Goal: Transaction & Acquisition: Purchase product/service

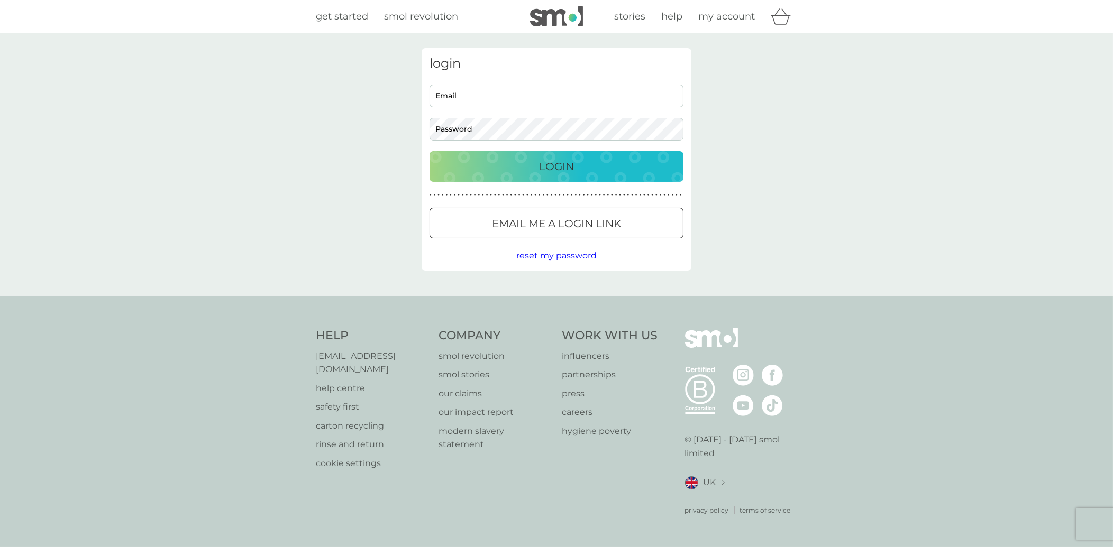
click at [349, 16] on span "get started" at bounding box center [342, 17] width 52 height 12
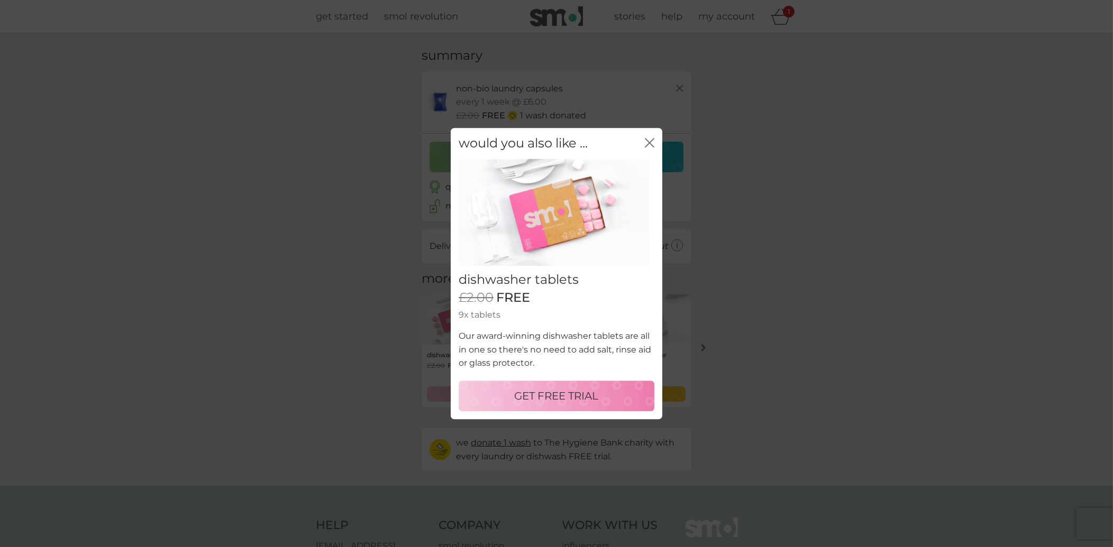
click at [651, 140] on icon "close" at bounding box center [650, 143] width 10 height 10
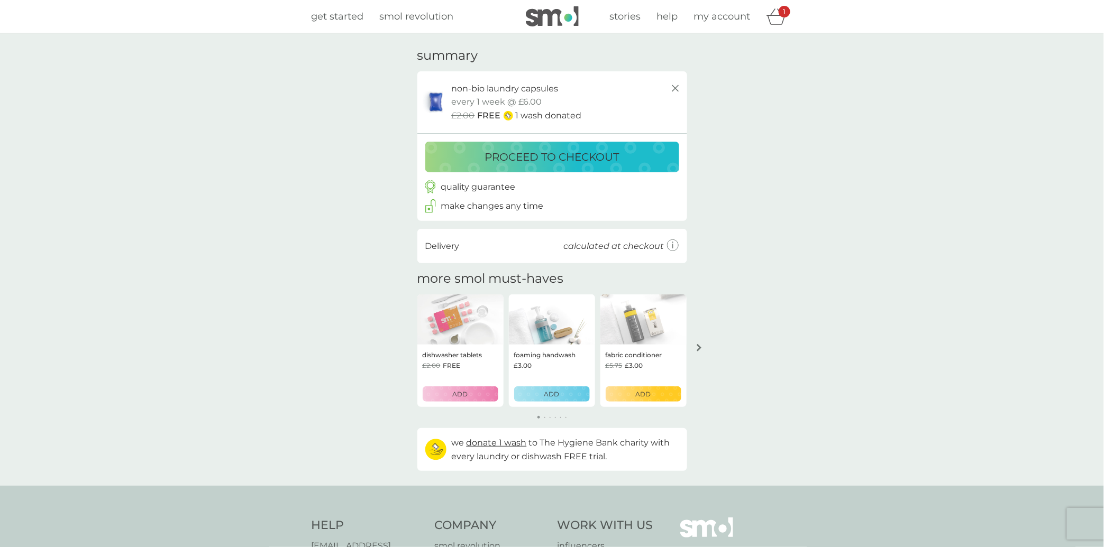
click at [542, 396] on div "ADD" at bounding box center [552, 394] width 62 height 10
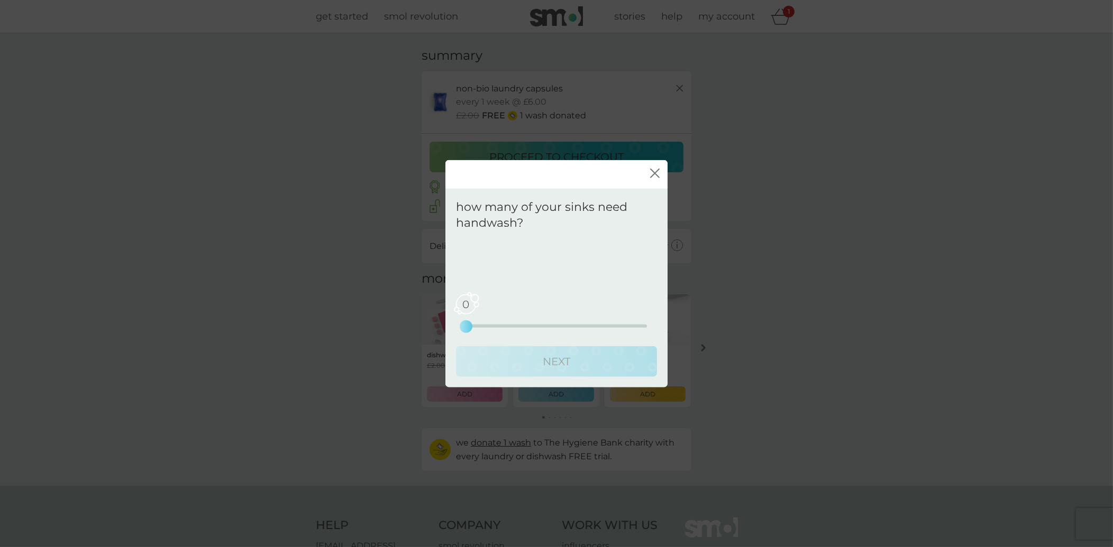
drag, startPoint x: 469, startPoint y: 321, endPoint x: 486, endPoint y: 325, distance: 17.4
click at [474, 322] on div "0 0 2.5 5" at bounding box center [556, 311] width 181 height 43
drag, startPoint x: 475, startPoint y: 324, endPoint x: 492, endPoint y: 326, distance: 17.0
click at [490, 326] on div "0 0 2.5 5" at bounding box center [556, 326] width 181 height 3
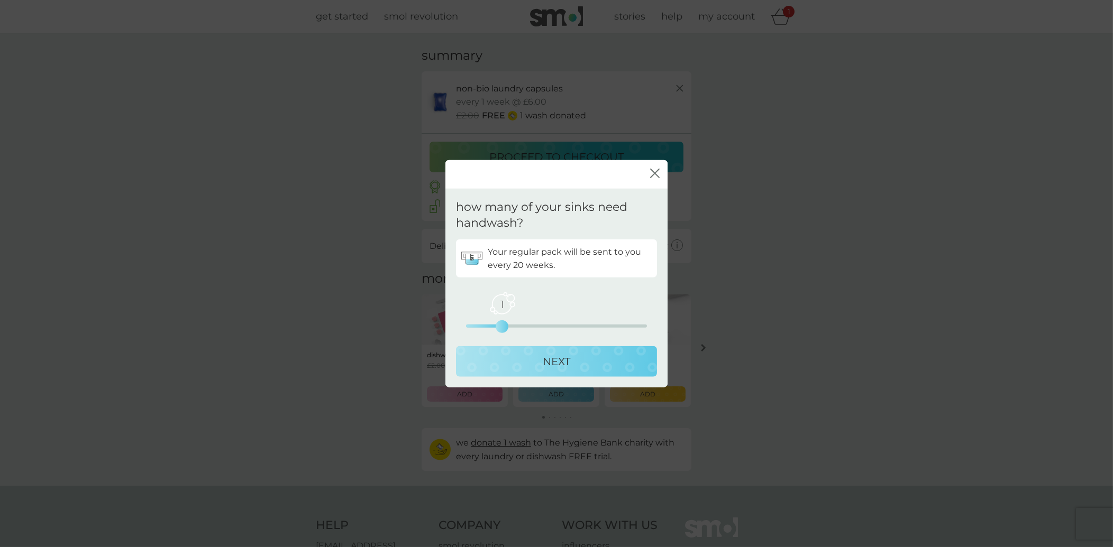
click at [505, 351] on button "NEXT" at bounding box center [556, 361] width 201 height 31
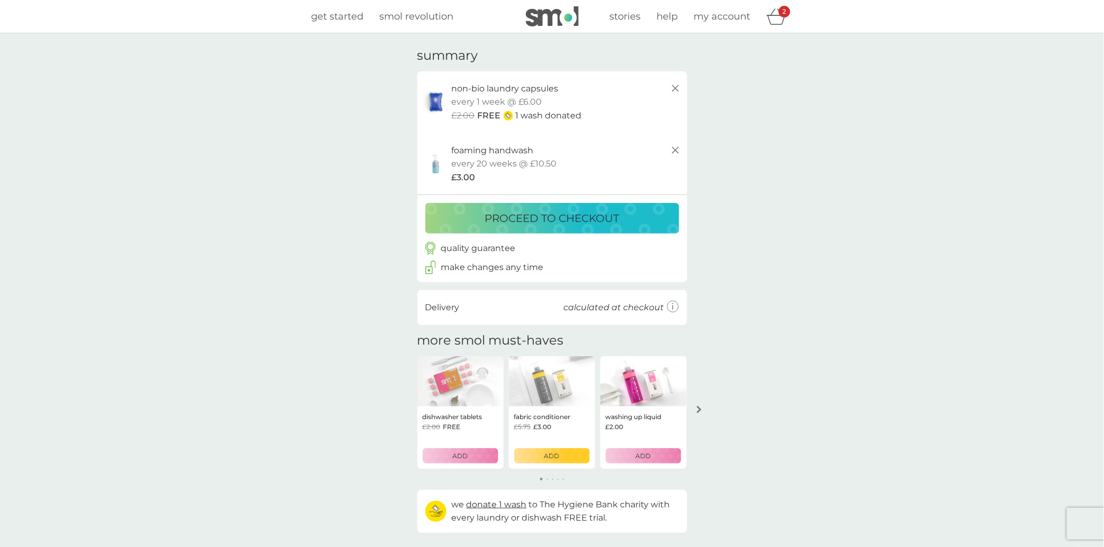
click at [552, 456] on p "ADD" at bounding box center [551, 456] width 15 height 10
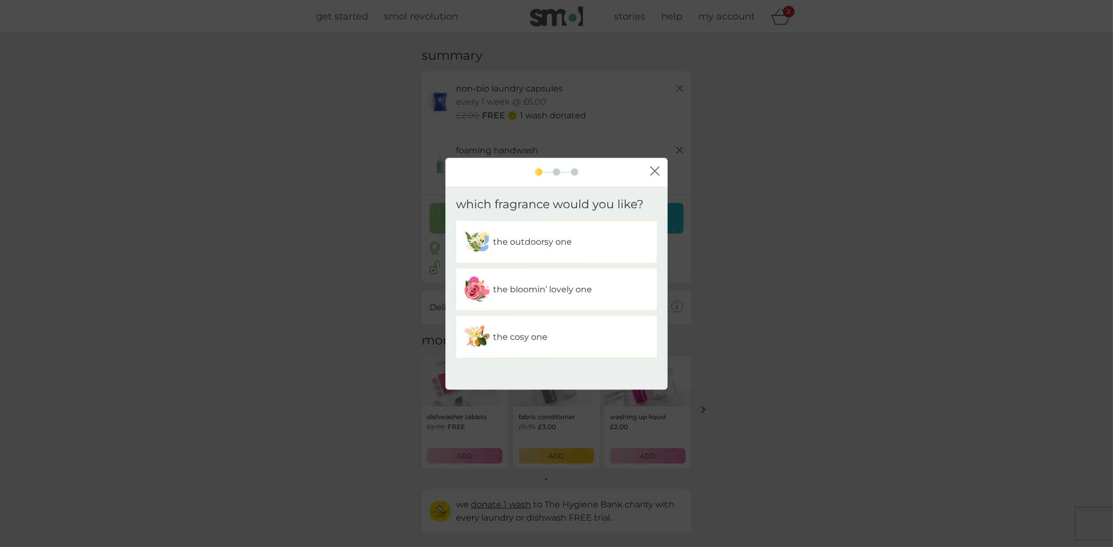
click at [548, 329] on div "the cosy one" at bounding box center [556, 337] width 185 height 26
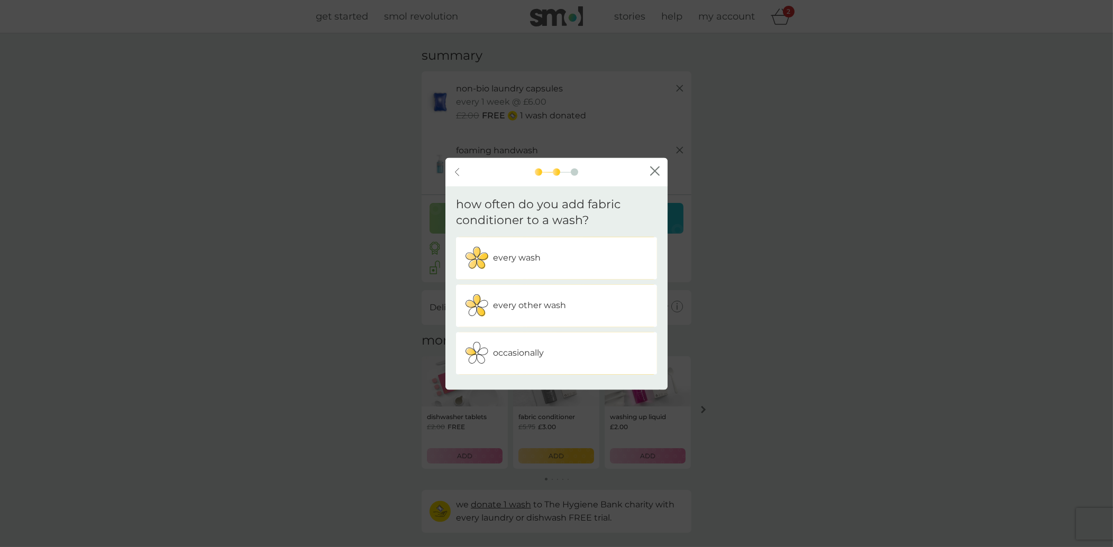
click at [596, 346] on div "occasionally" at bounding box center [556, 354] width 185 height 26
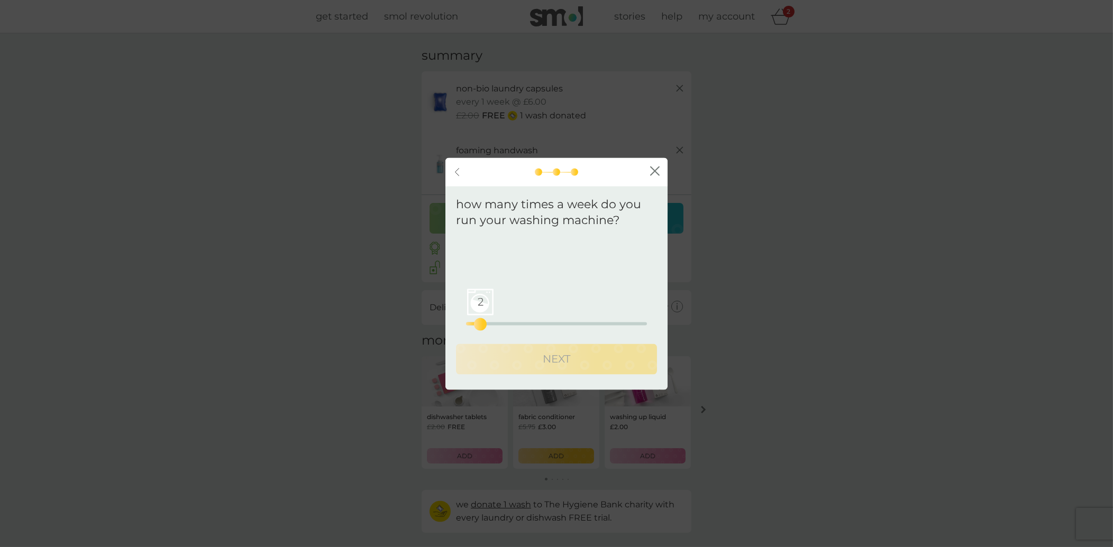
drag, startPoint x: 468, startPoint y: 323, endPoint x: 491, endPoint y: 325, distance: 23.4
click at [482, 325] on div "2" at bounding box center [480, 325] width 4 height 4
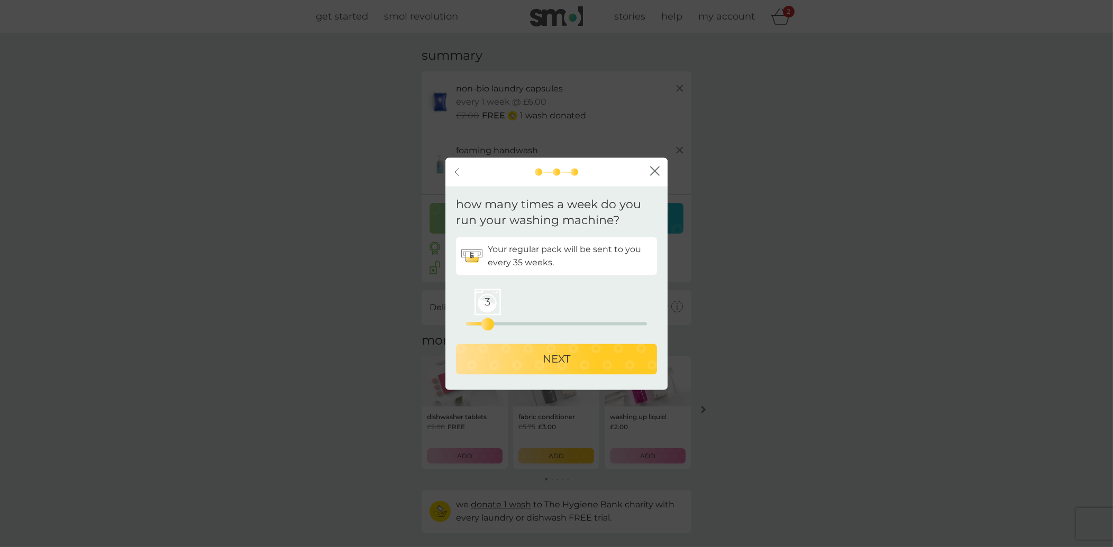
click at [488, 364] on div "NEXT" at bounding box center [556, 359] width 180 height 17
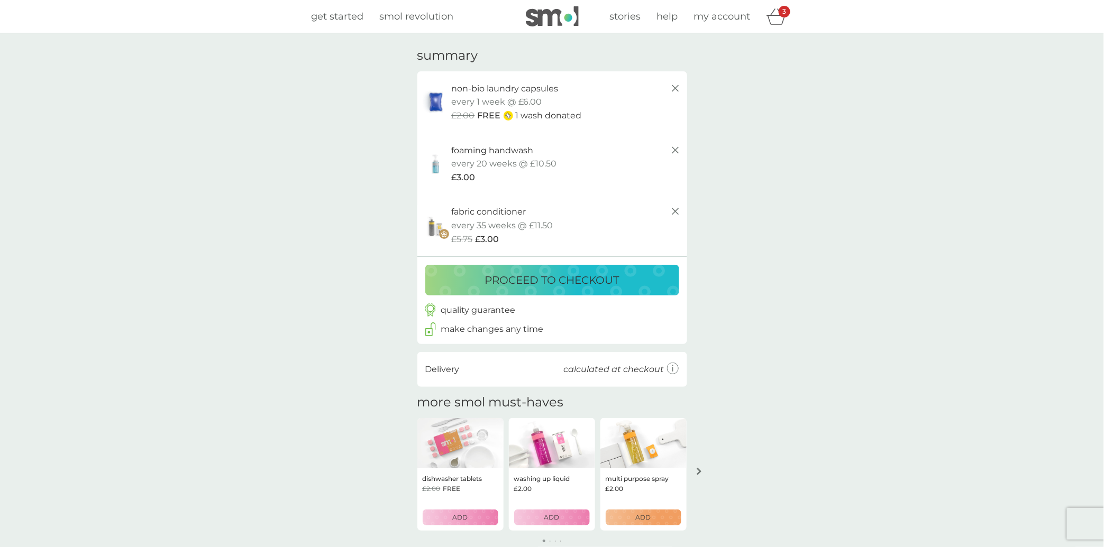
click at [552, 520] on p "ADD" at bounding box center [551, 517] width 15 height 10
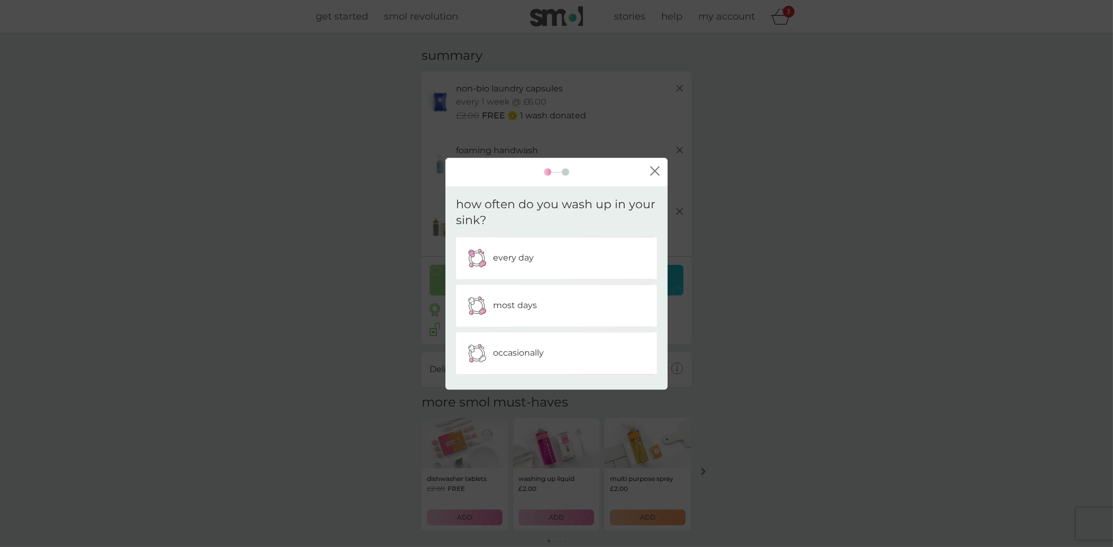
click at [530, 300] on p "most days" at bounding box center [515, 306] width 44 height 14
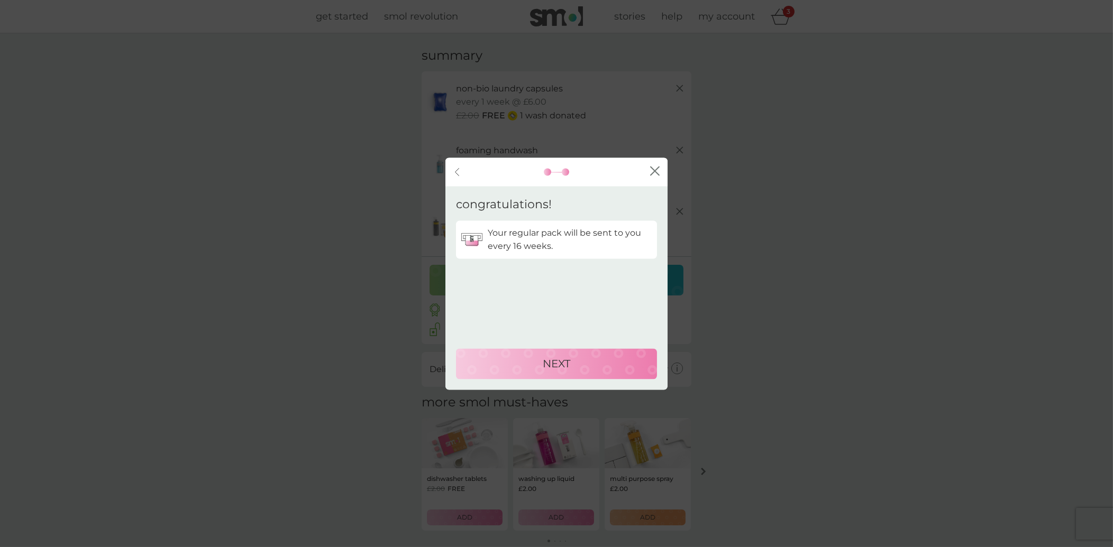
click at [591, 363] on div "NEXT" at bounding box center [556, 363] width 180 height 17
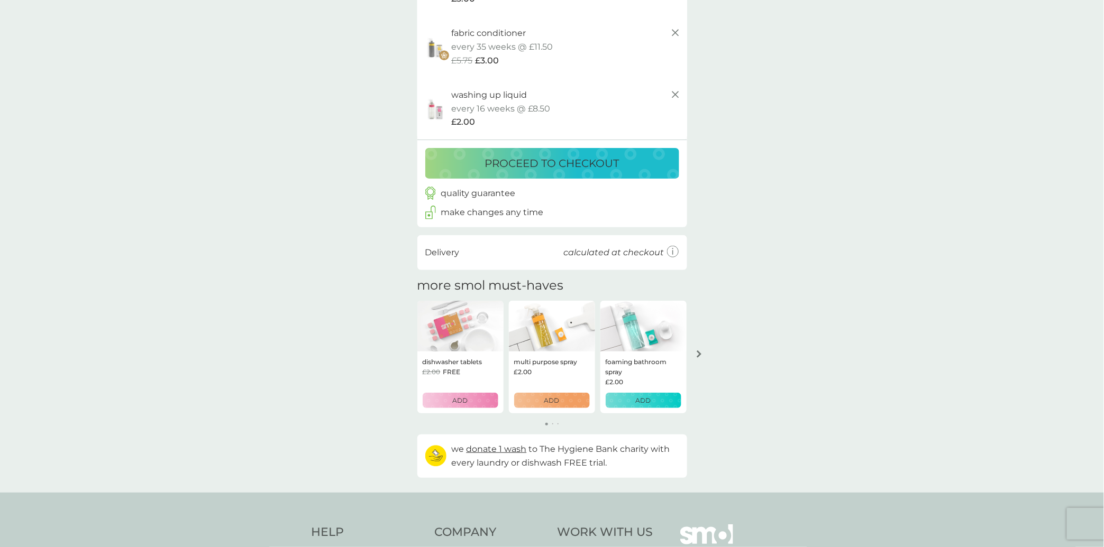
scroll to position [232, 0]
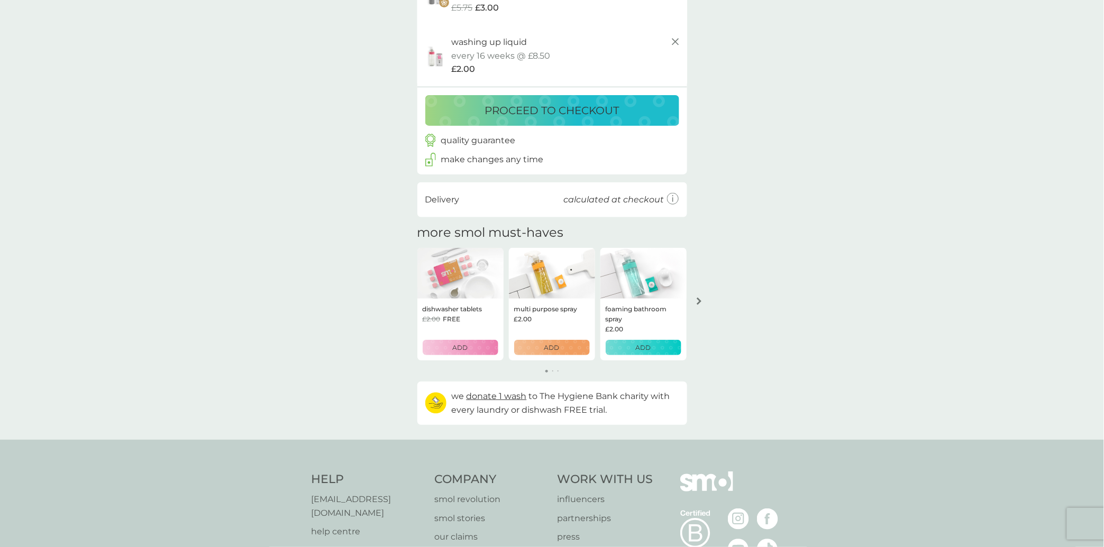
click at [557, 348] on p "ADD" at bounding box center [551, 348] width 15 height 10
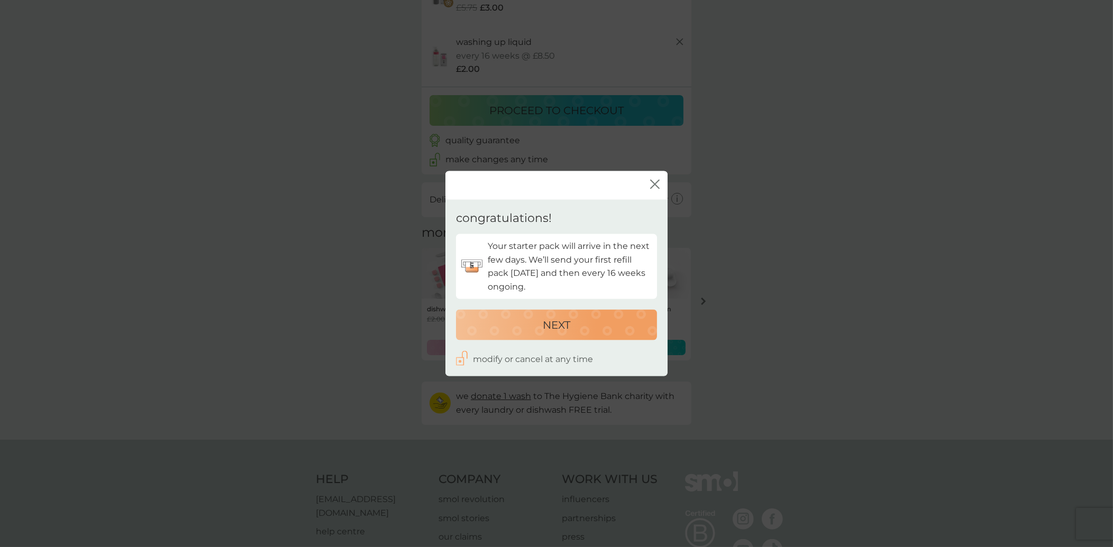
click at [561, 327] on p "NEXT" at bounding box center [557, 324] width 28 height 17
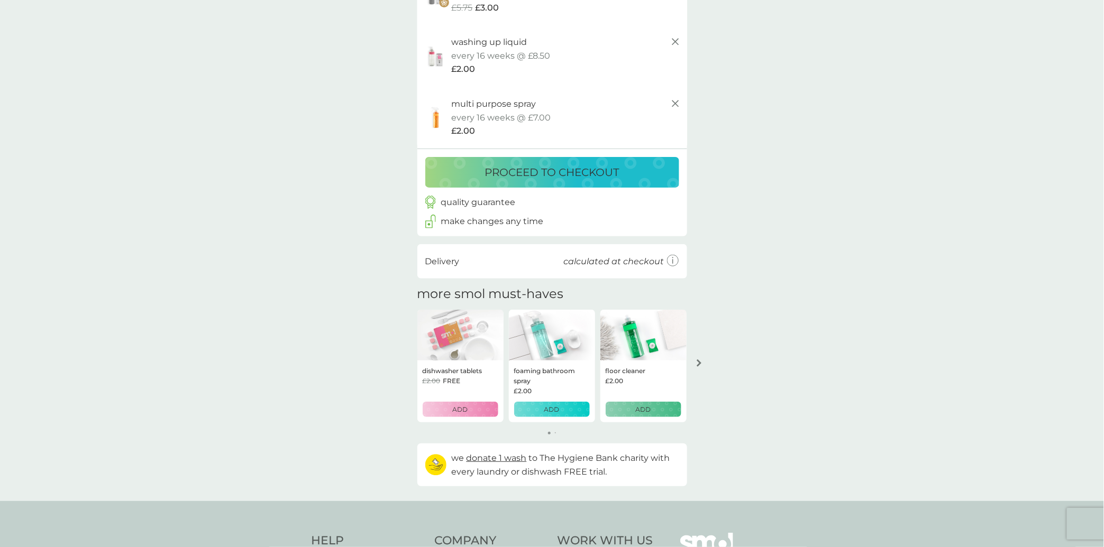
click at [541, 418] on div "foaming bathroom spray £2.00 ADD" at bounding box center [552, 392] width 86 height 62
click at [547, 405] on p "ADD" at bounding box center [551, 410] width 15 height 10
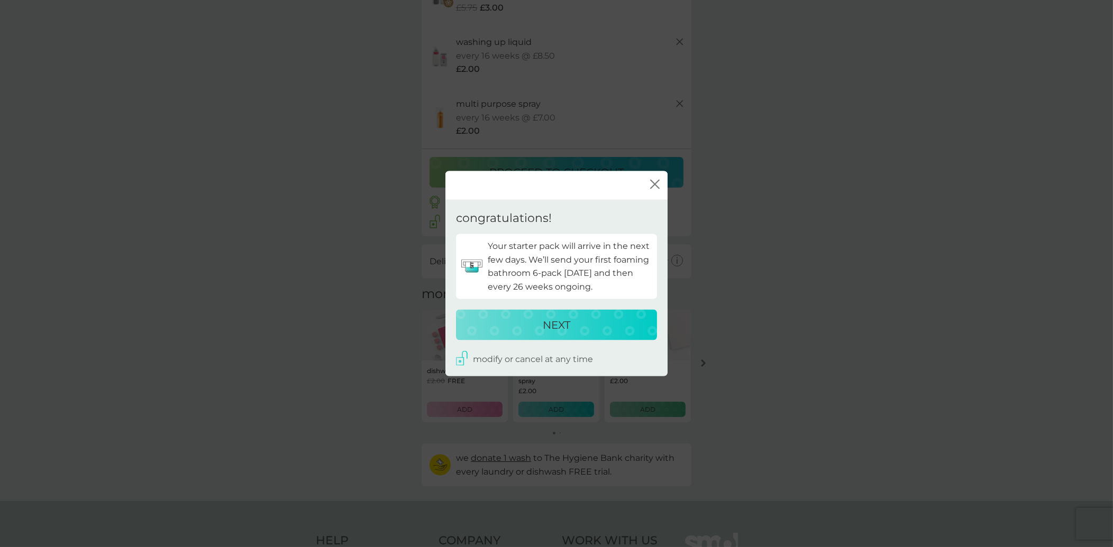
click at [546, 325] on p "NEXT" at bounding box center [557, 324] width 28 height 17
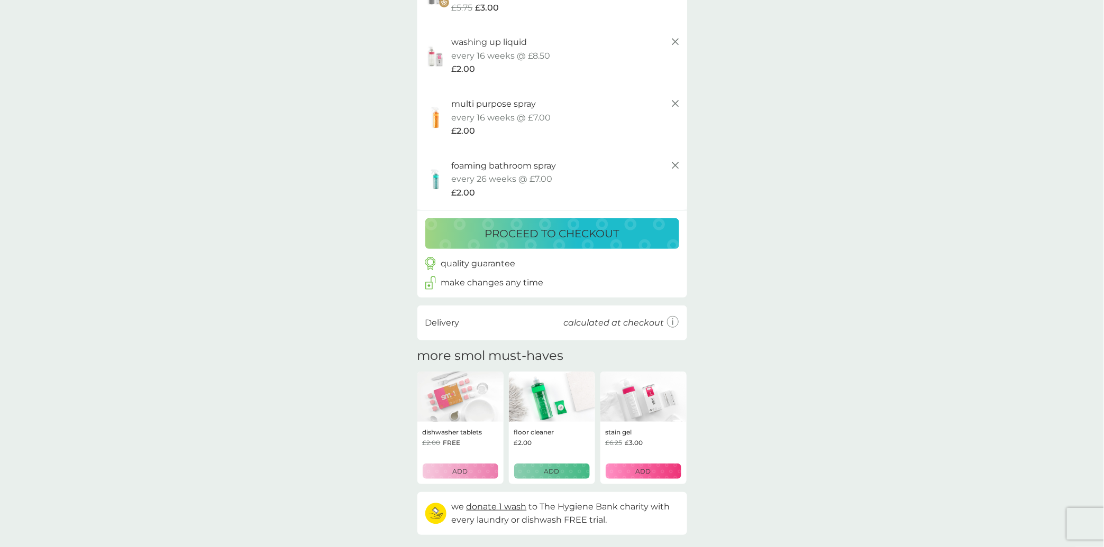
click at [545, 468] on p "ADD" at bounding box center [551, 471] width 15 height 10
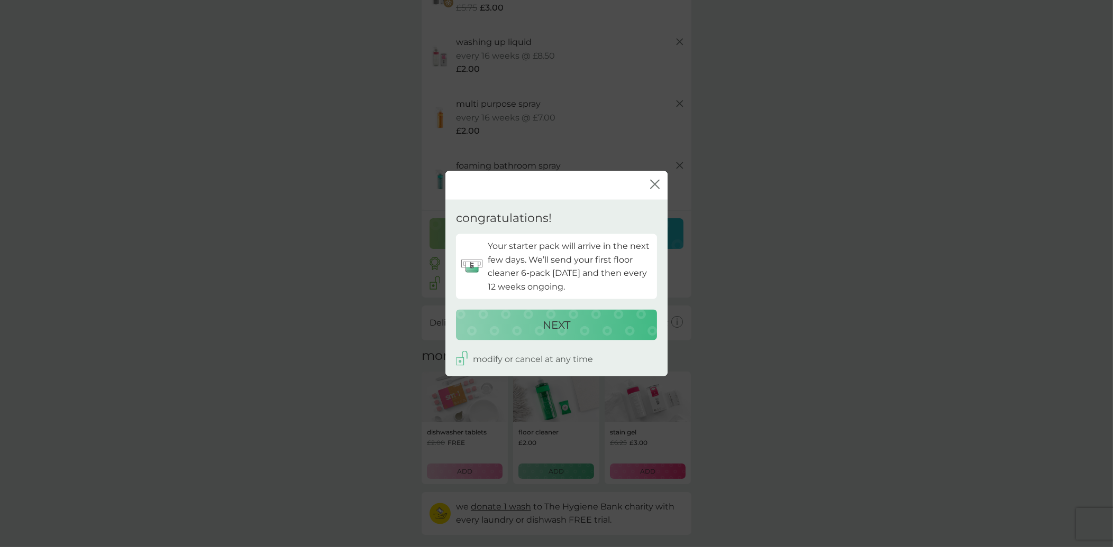
click at [552, 319] on p "NEXT" at bounding box center [557, 324] width 28 height 17
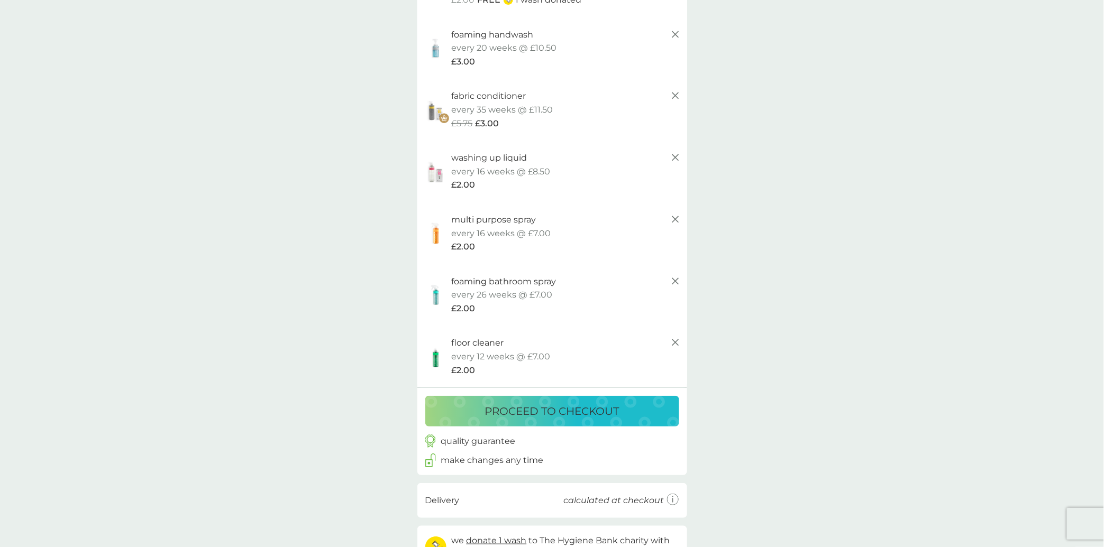
click at [588, 409] on p "proceed to checkout" at bounding box center [552, 411] width 134 height 17
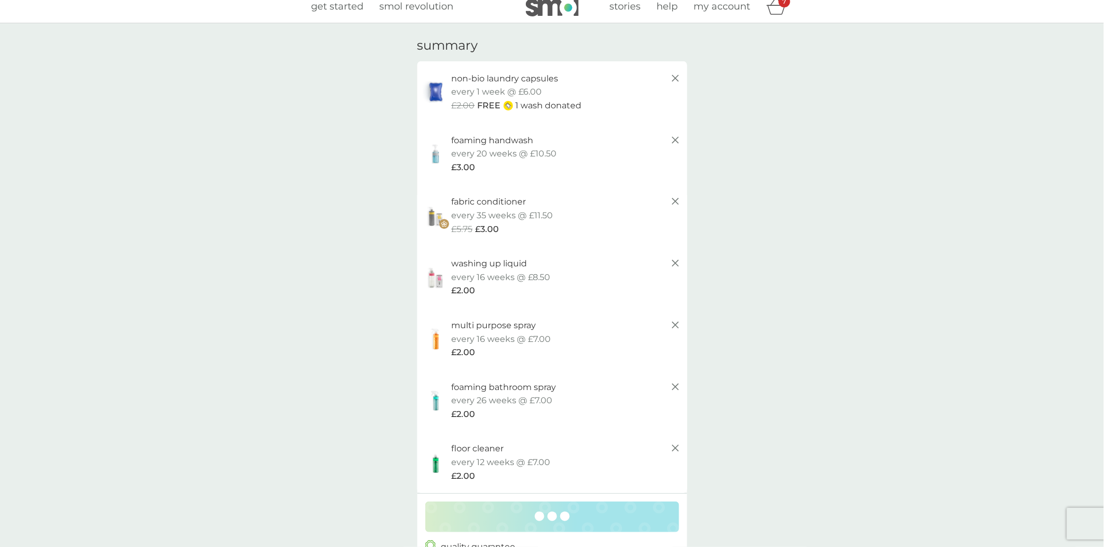
scroll to position [0, 0]
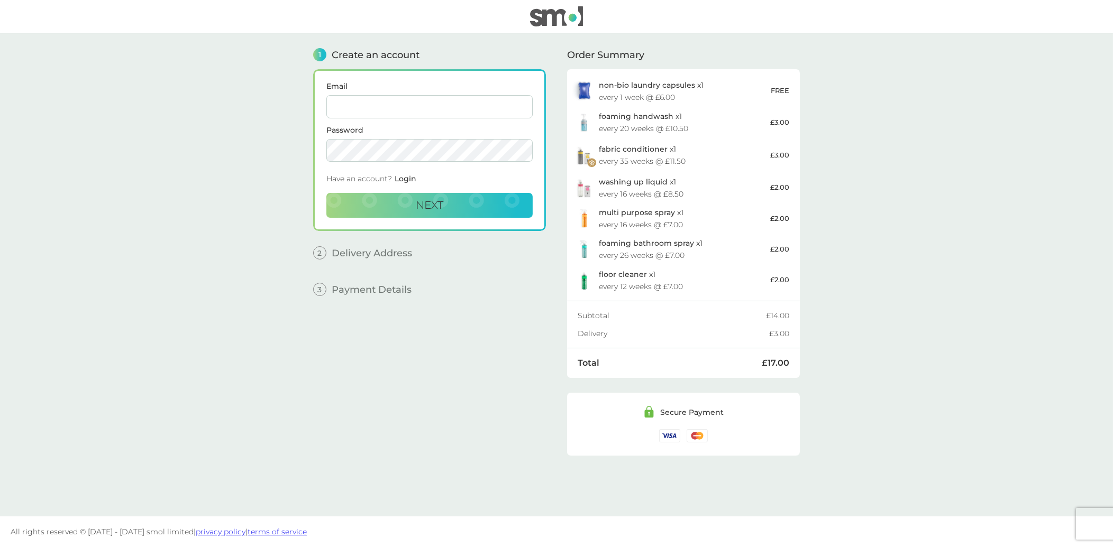
click at [438, 109] on input "Email" at bounding box center [429, 106] width 206 height 23
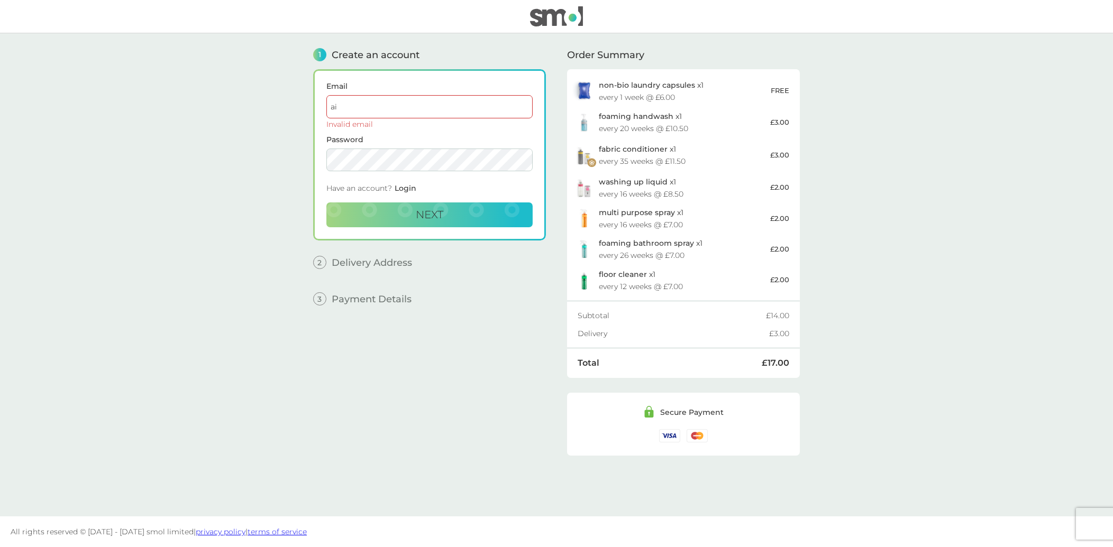
type input "a"
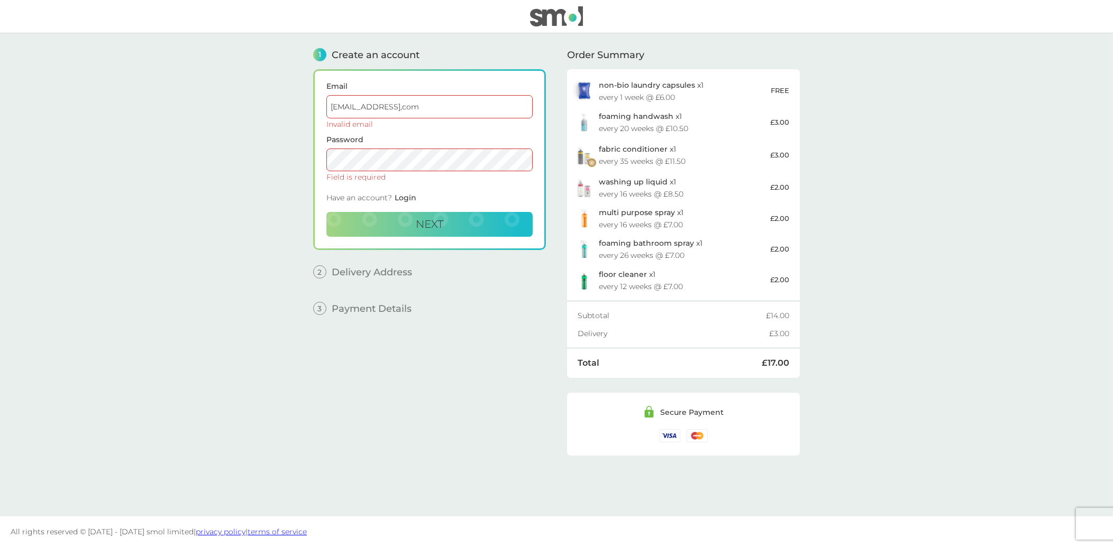
drag, startPoint x: 389, startPoint y: 107, endPoint x: 409, endPoint y: 116, distance: 22.5
click at [389, 107] on input "amybell@gmail,com" at bounding box center [429, 106] width 206 height 23
type input "[EMAIL_ADDRESS][DOMAIN_NAME]"
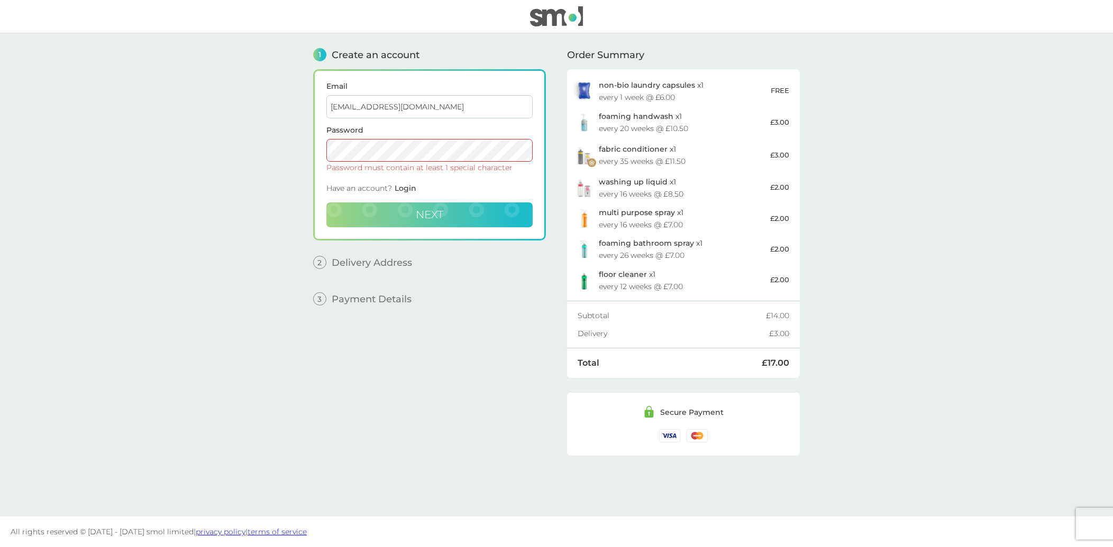
click at [434, 204] on button "Next" at bounding box center [429, 215] width 206 height 25
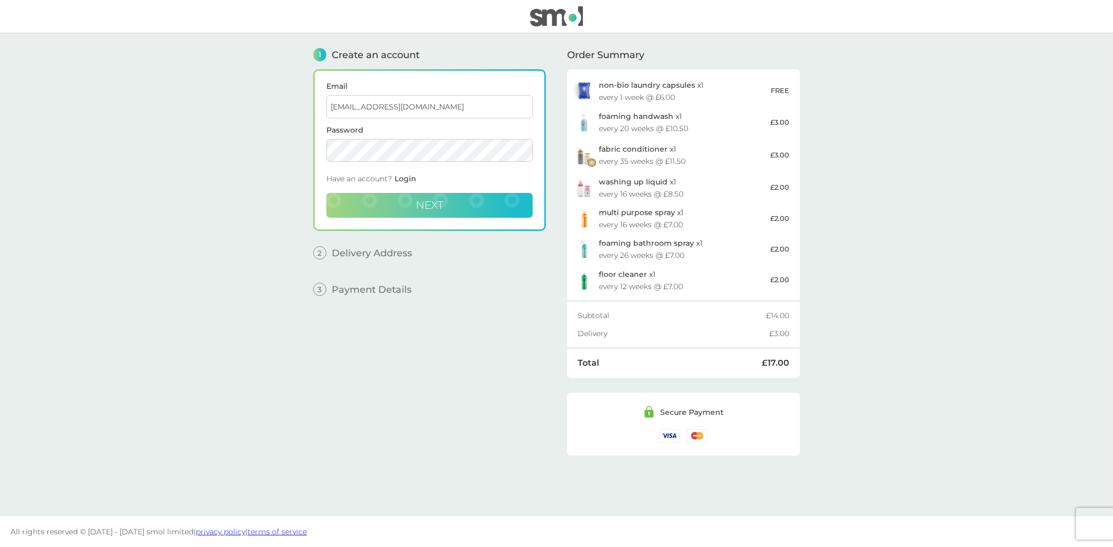
click at [418, 200] on span "Next" at bounding box center [430, 205] width 28 height 13
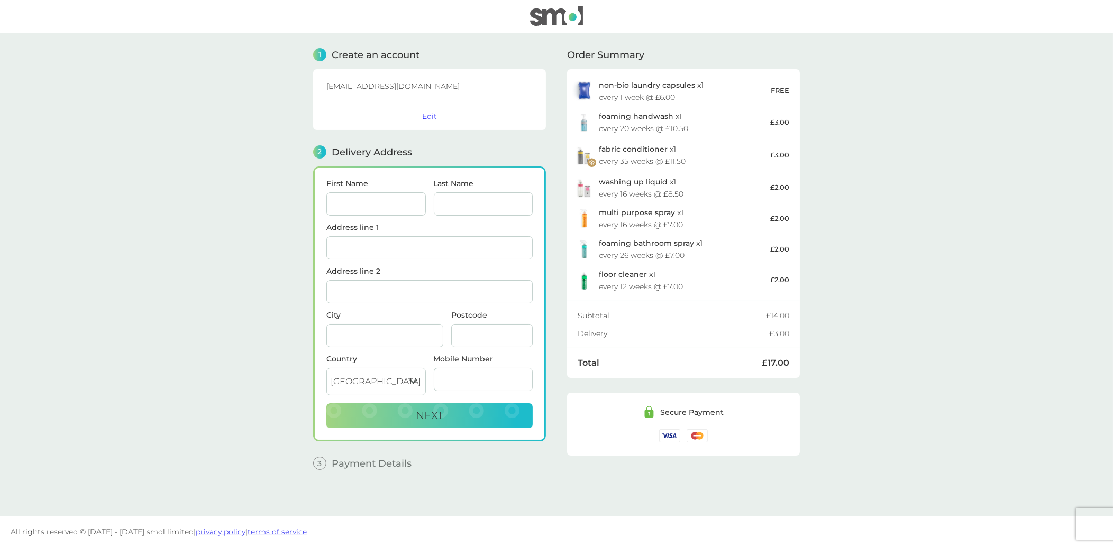
click at [353, 198] on input "First Name" at bounding box center [375, 204] width 99 height 23
type input "[PERSON_NAME]"
type input "Bell"
click at [365, 251] on input "Address line 1" at bounding box center [429, 247] width 206 height 23
paste input "24 The Grove, Bedford MK40 3JW"
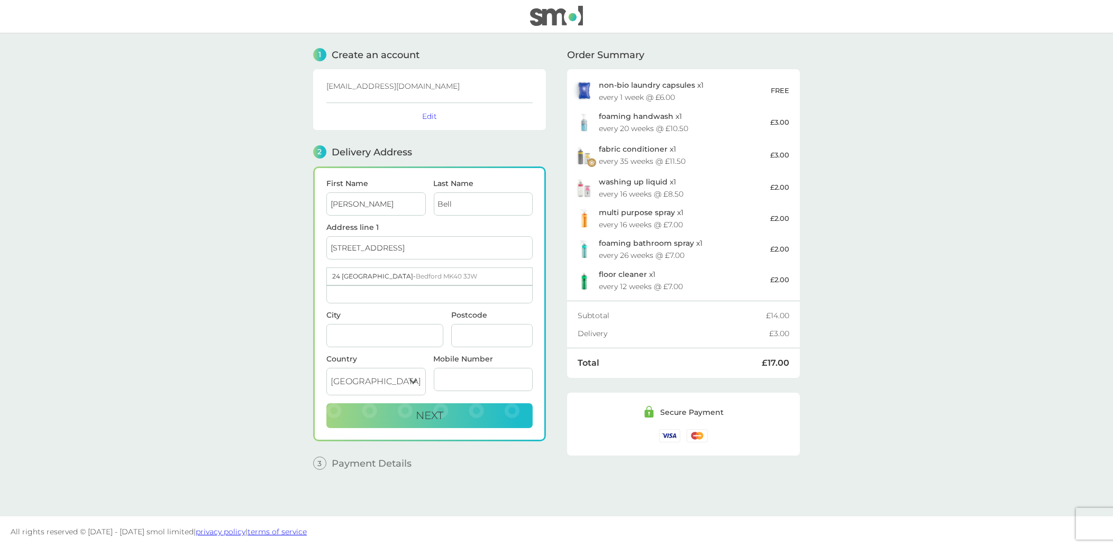
drag, startPoint x: 444, startPoint y: 250, endPoint x: 413, endPoint y: 254, distance: 31.0
click at [413, 254] on input "24 The Grove, Bedford MK40 3JW" at bounding box center [429, 247] width 206 height 23
type input "24 The Grove, Bedford"
click at [470, 331] on input "Postcode" at bounding box center [491, 335] width 81 height 23
paste input "MK40 3JW"
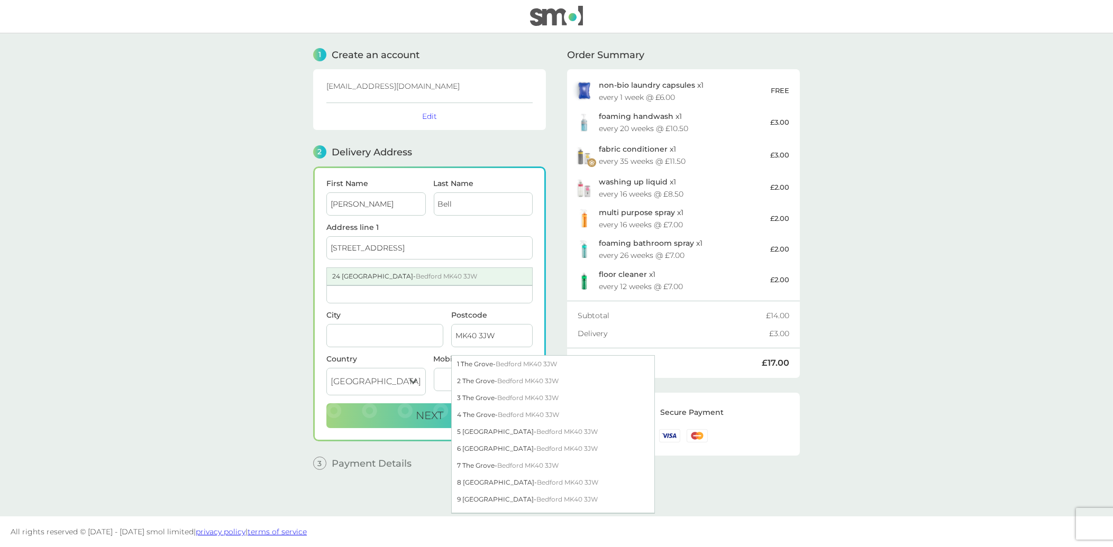
type input "MK40 3JW"
click at [416, 276] on span "Bedford MK40 3JW" at bounding box center [446, 276] width 61 height 8
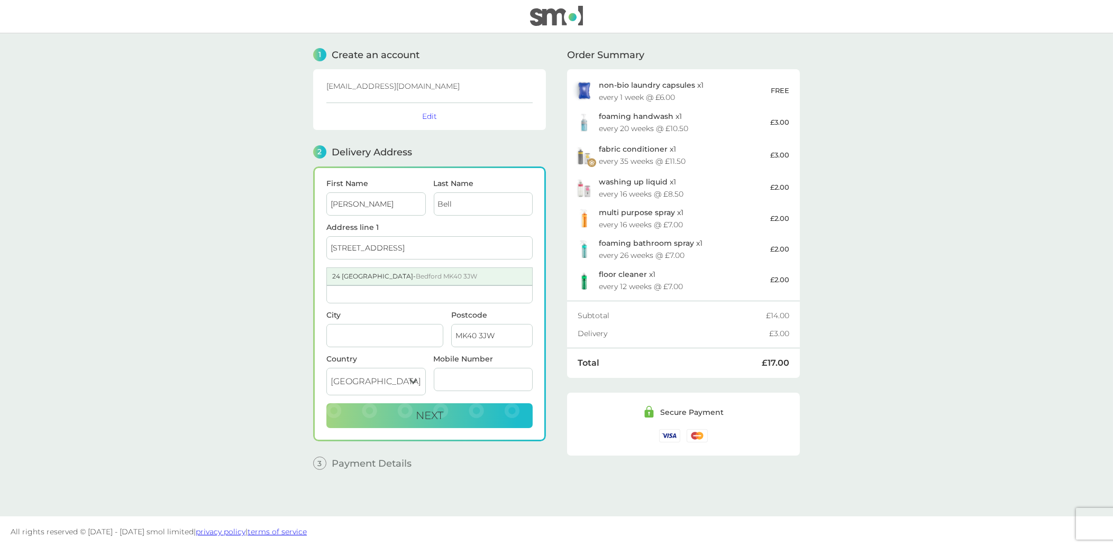
type input "24 [GEOGRAPHIC_DATA]"
type input "[GEOGRAPHIC_DATA]"
click at [473, 376] on input "Mobile Number" at bounding box center [483, 379] width 99 height 23
type input "7519465876"
click at [510, 413] on button "Next" at bounding box center [429, 416] width 206 height 25
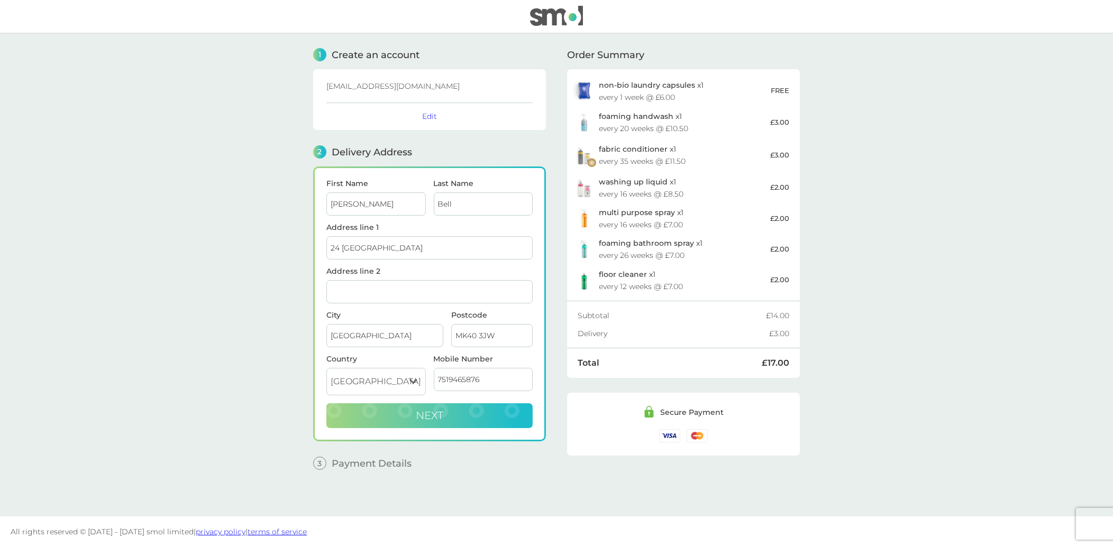
checkbox input "true"
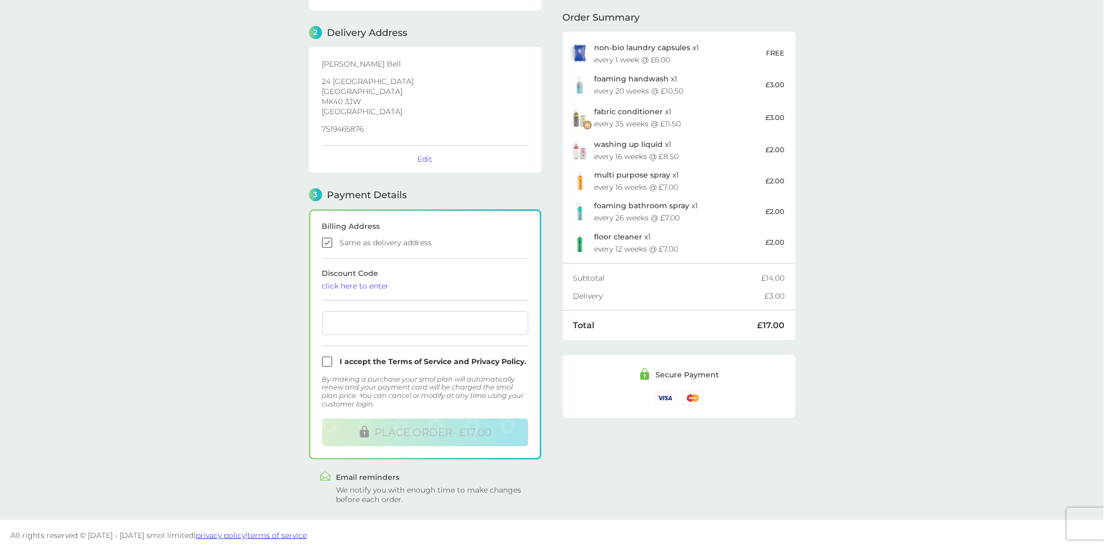
scroll to position [122, 0]
click at [330, 356] on input "checkbox" at bounding box center [425, 359] width 206 height 10
checkbox input "true"
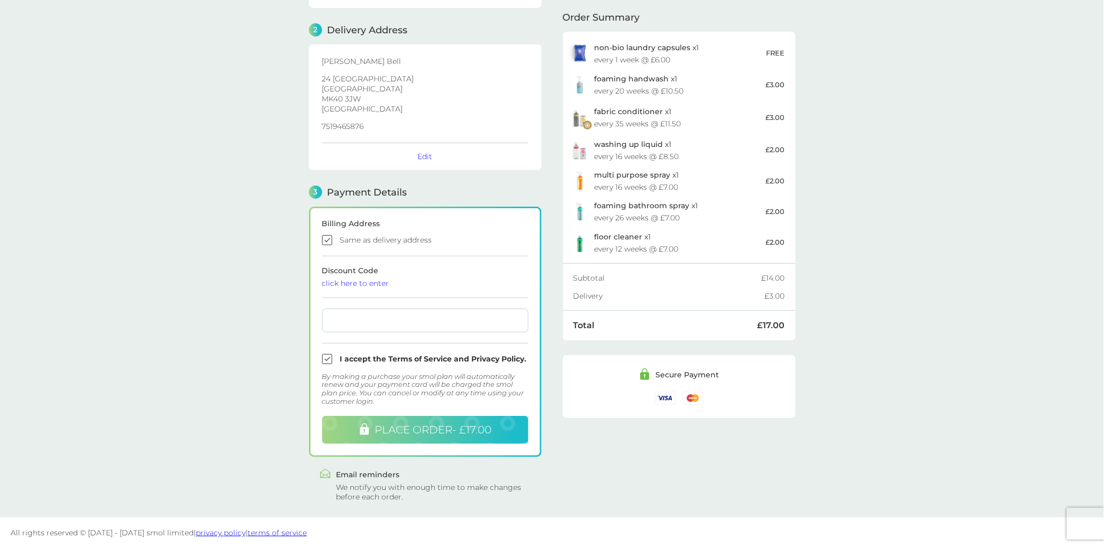
click at [353, 430] on button "PLACE ORDER - £17.00" at bounding box center [425, 430] width 206 height 28
click at [226, 321] on main "1 Create an account amybell@gmail.com Edit 2 Delivery Address Amy Bell 24 The G…" at bounding box center [552, 214] width 1104 height 607
click at [351, 420] on button "PLACE ORDER - £17.00" at bounding box center [425, 430] width 206 height 28
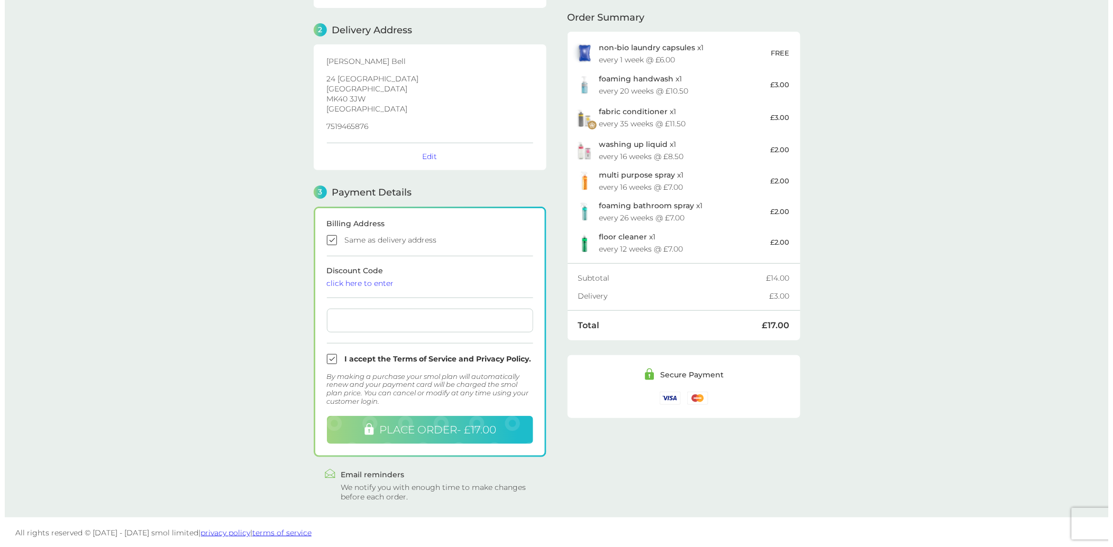
scroll to position [120, 0]
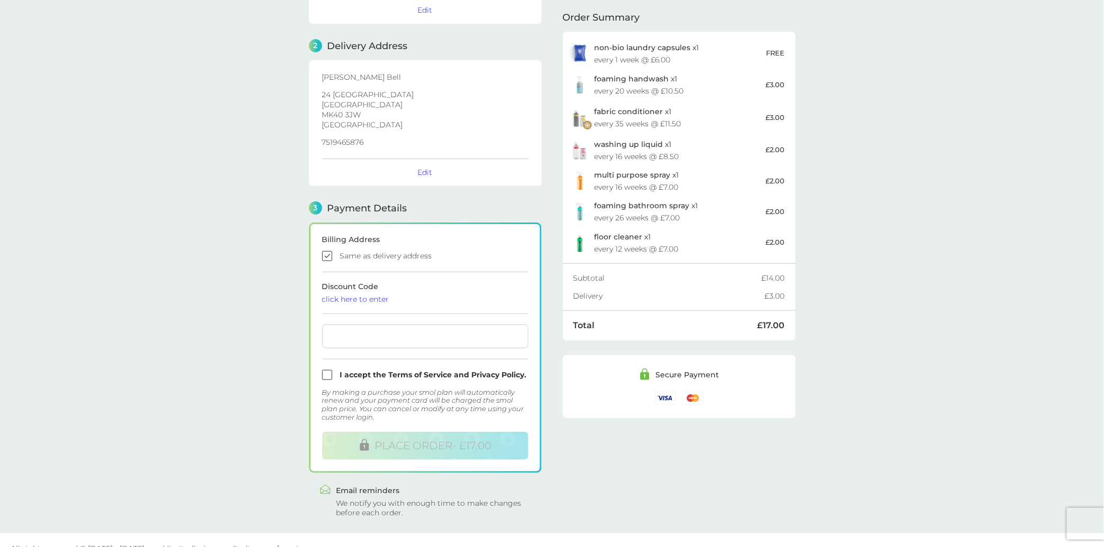
scroll to position [122, 0]
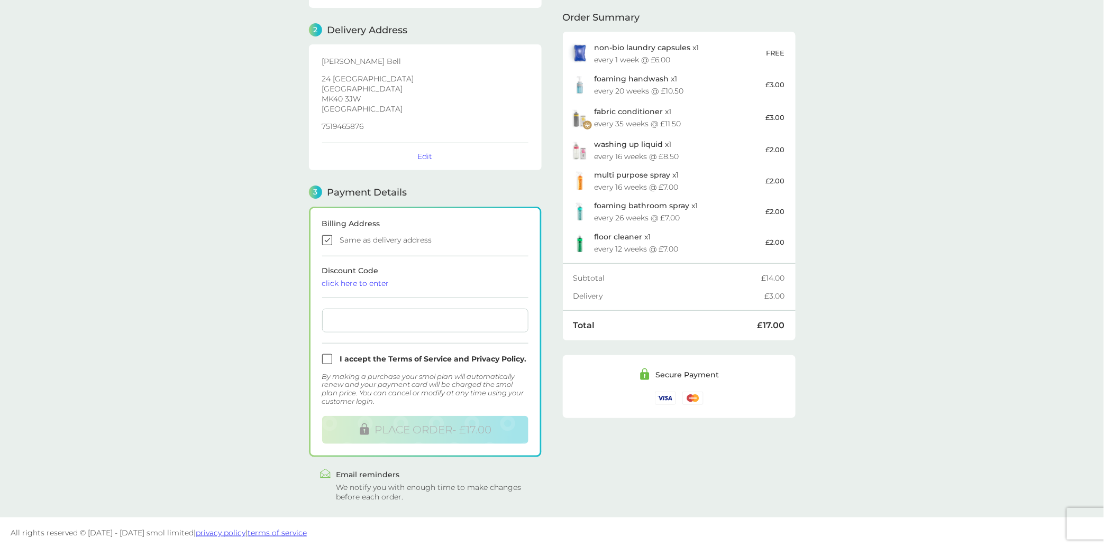
click at [331, 358] on input "checkbox" at bounding box center [425, 359] width 206 height 10
checkbox input "true"
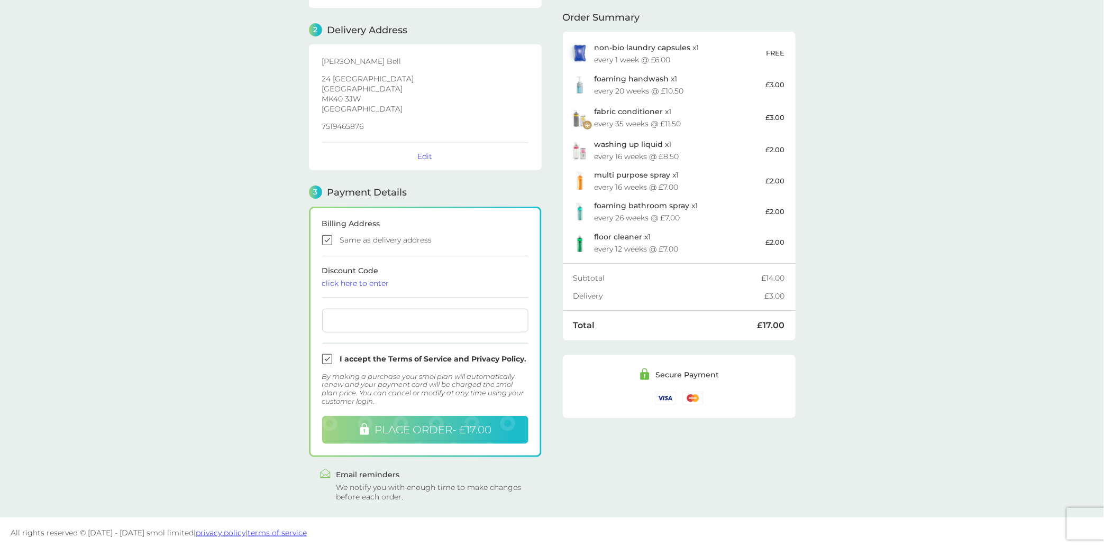
click at [345, 429] on button "PLACE ORDER - £17.00" at bounding box center [425, 430] width 206 height 28
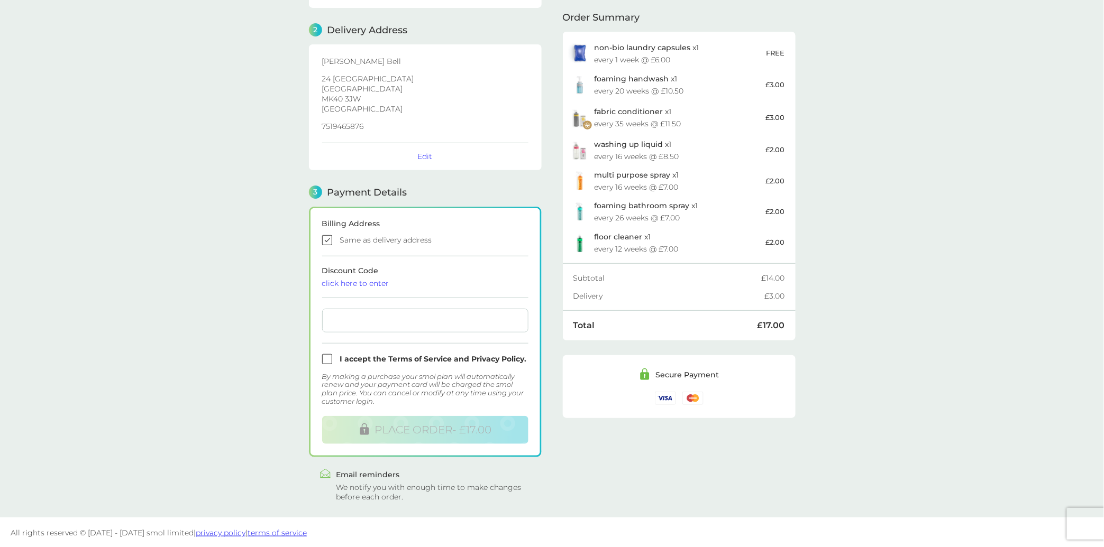
click at [330, 357] on input "checkbox" at bounding box center [425, 359] width 206 height 10
checkbox input "true"
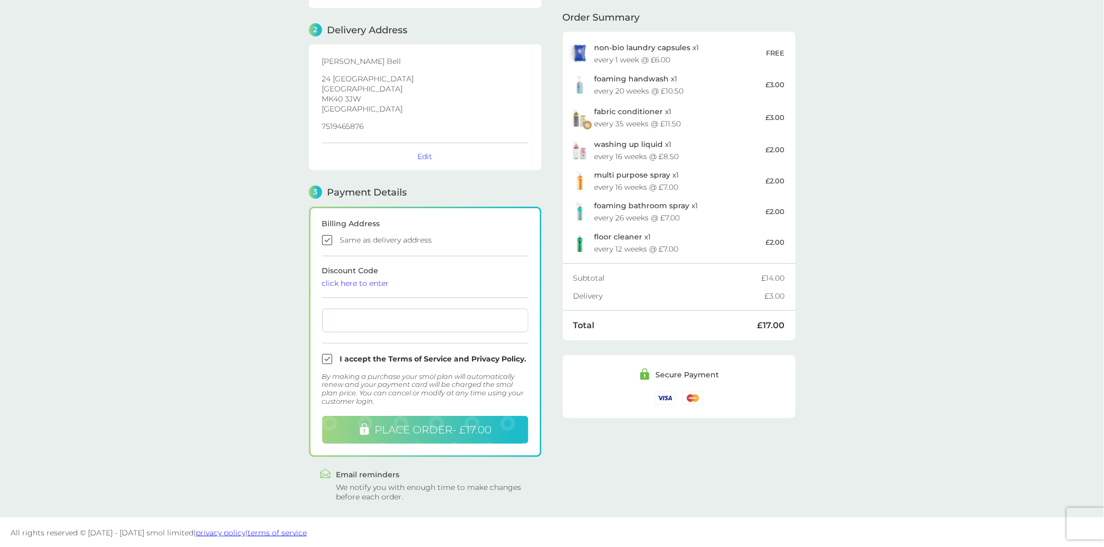
click at [374, 437] on button "PLACE ORDER - £17.00" at bounding box center [425, 430] width 206 height 28
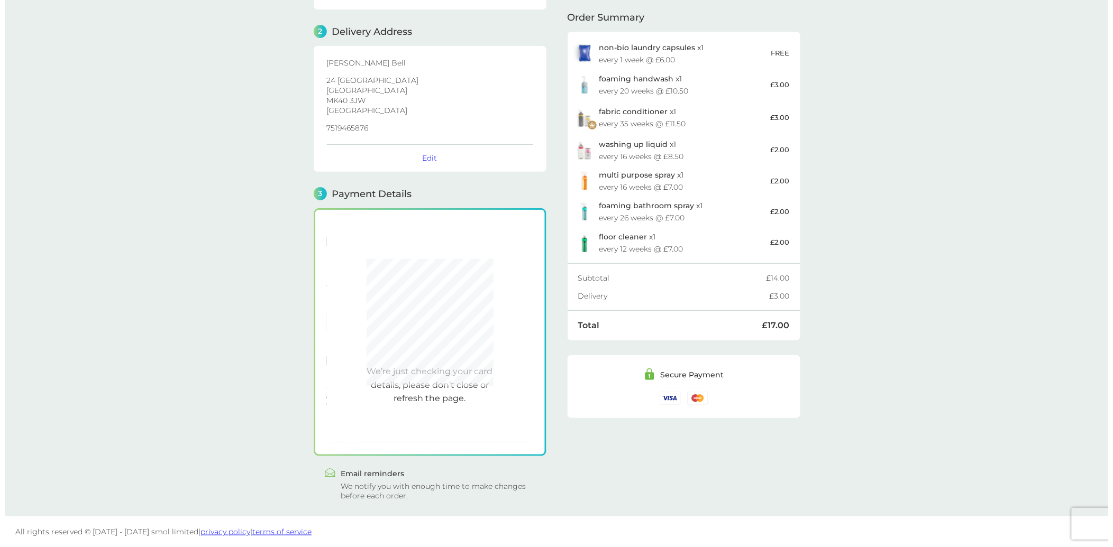
scroll to position [120, 0]
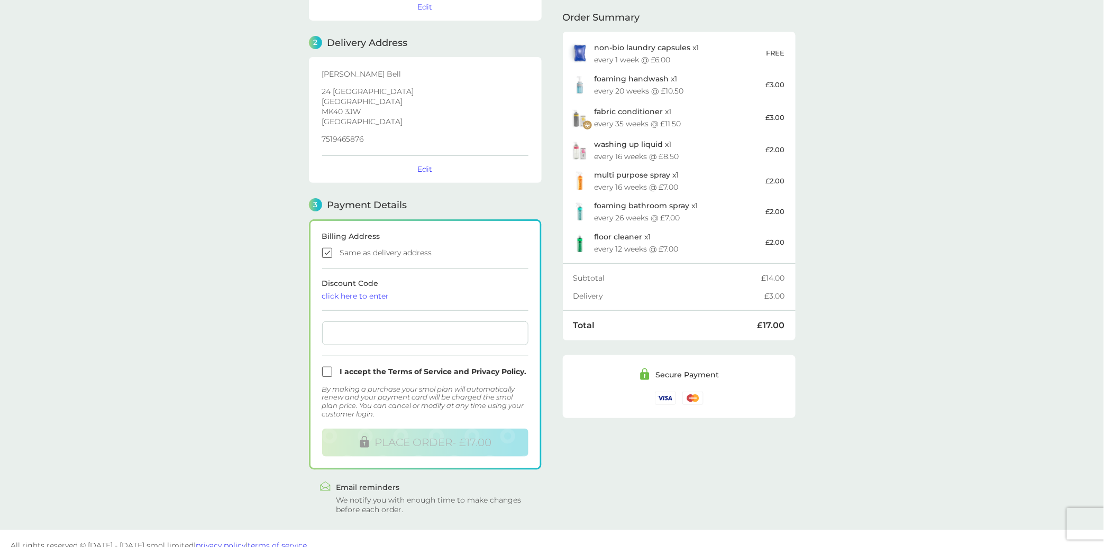
scroll to position [122, 0]
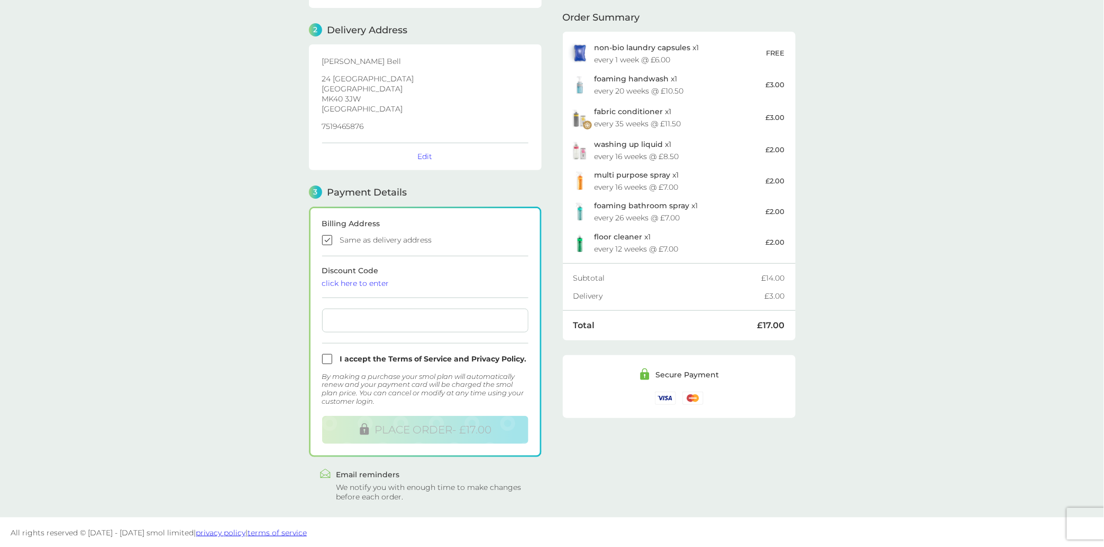
click at [328, 361] on input "checkbox" at bounding box center [425, 359] width 206 height 10
checkbox input "true"
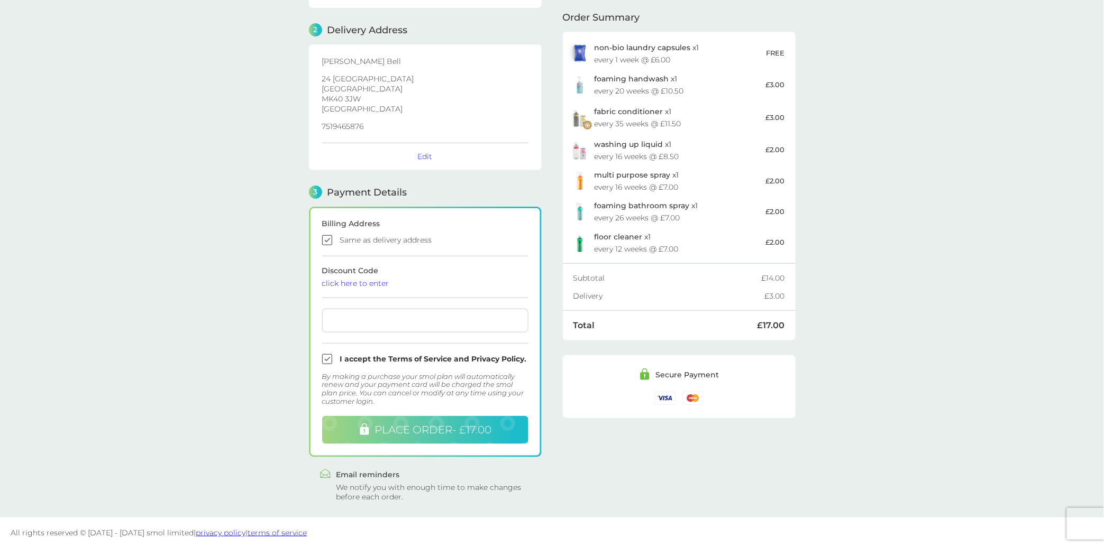
click at [360, 428] on icon at bounding box center [364, 430] width 9 height 12
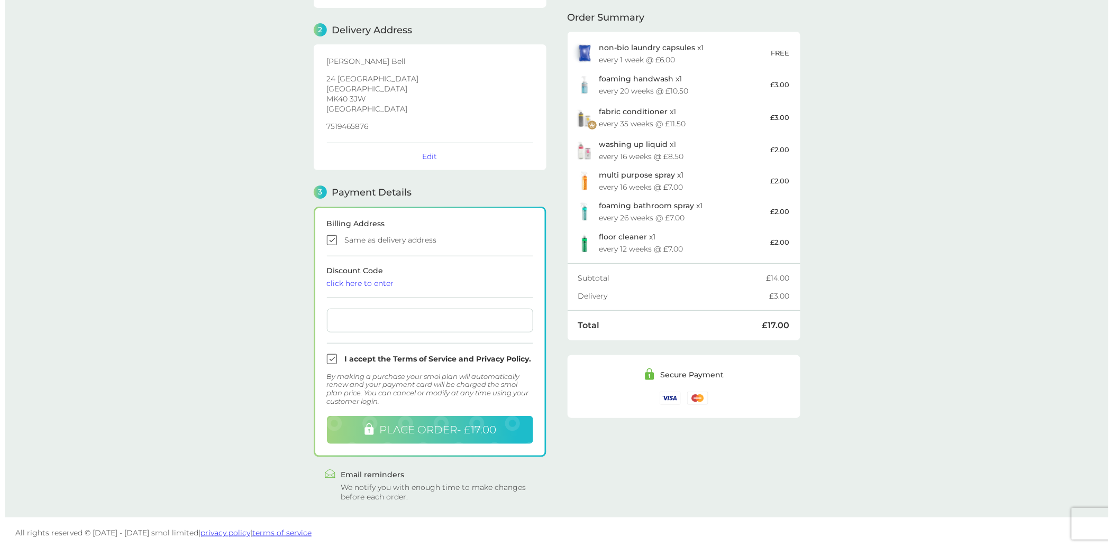
scroll to position [120, 0]
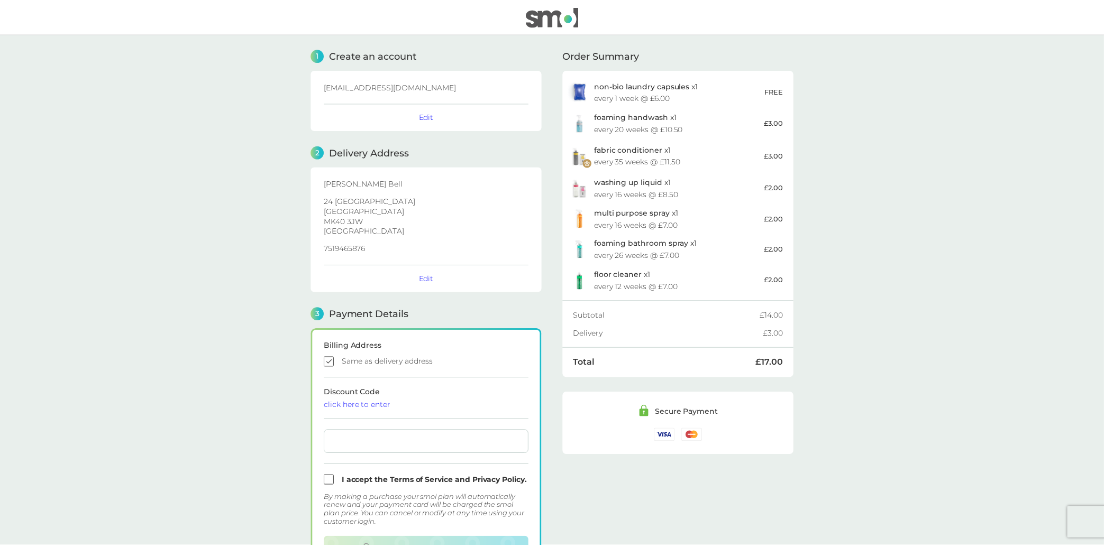
scroll to position [122, 0]
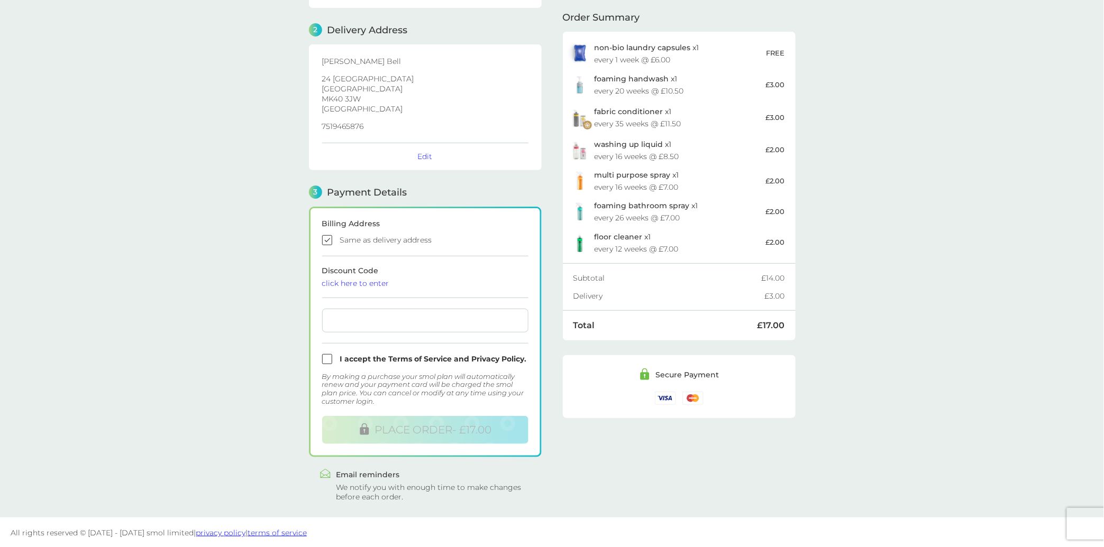
click at [358, 324] on div at bounding box center [425, 321] width 206 height 24
click at [334, 349] on form "Billing Address Same as delivery address Discount Code click here to enter I ac…" at bounding box center [425, 332] width 206 height 224
click at [327, 359] on input "checkbox" at bounding box center [425, 359] width 206 height 10
checkbox input "true"
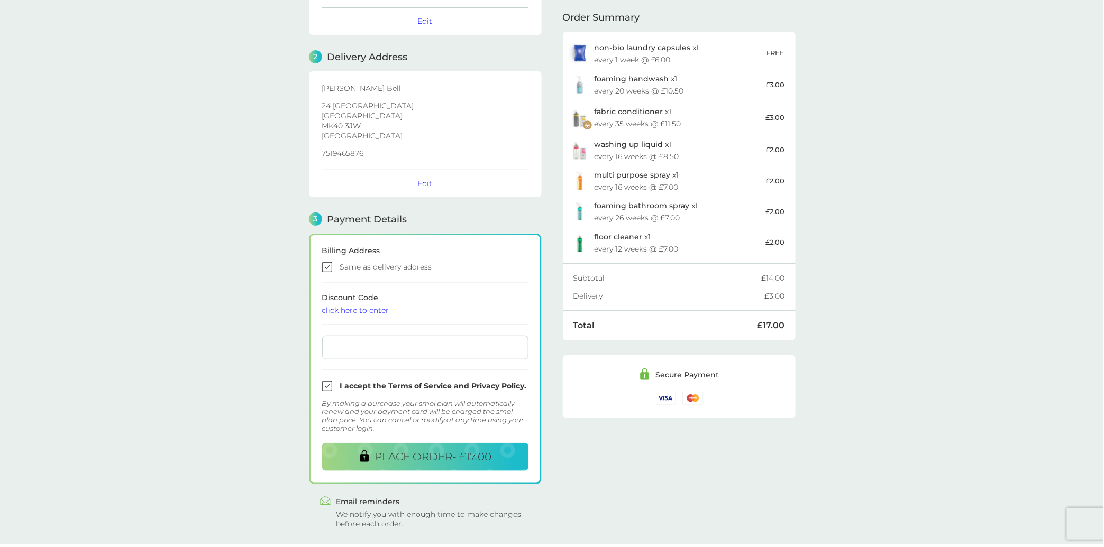
scroll to position [0, 0]
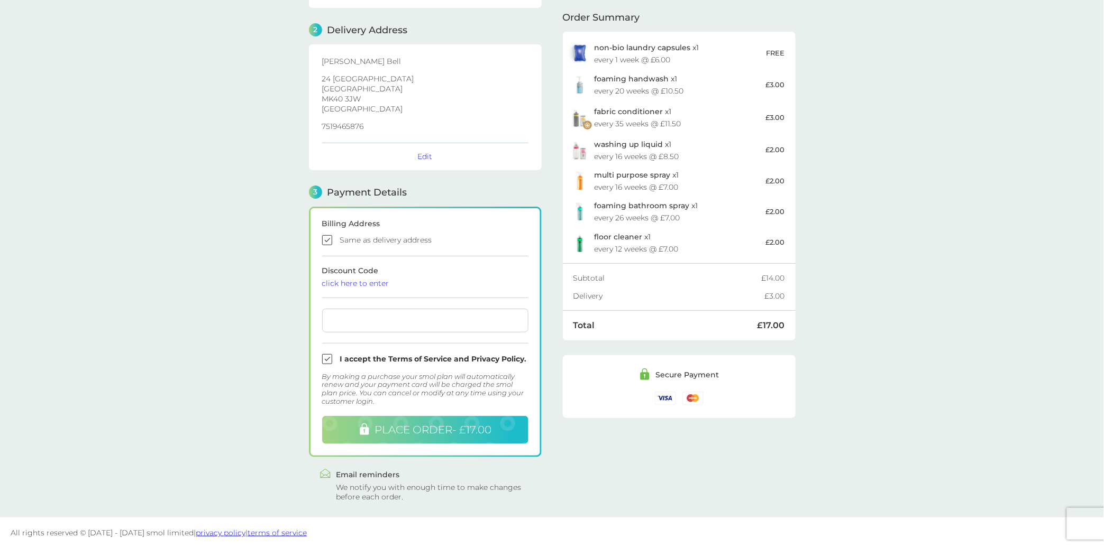
click at [422, 433] on span "PLACE ORDER - £17.00" at bounding box center [432, 430] width 117 height 13
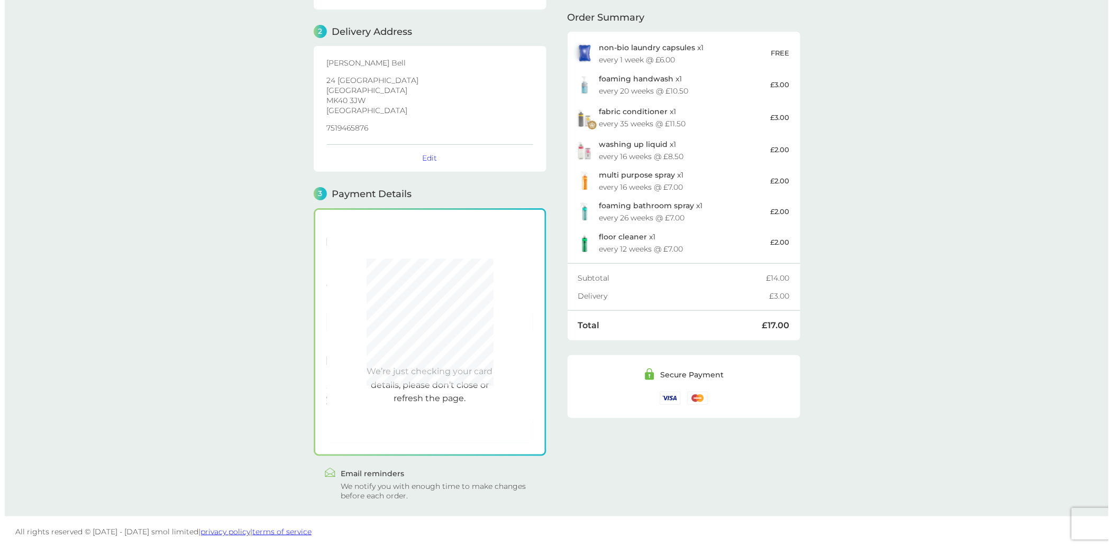
scroll to position [120, 0]
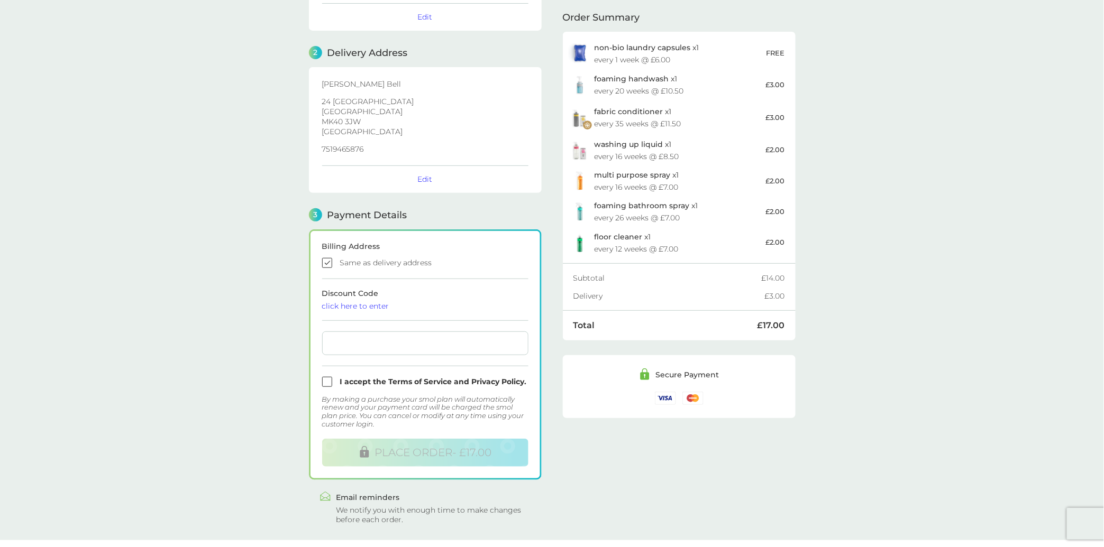
scroll to position [122, 0]
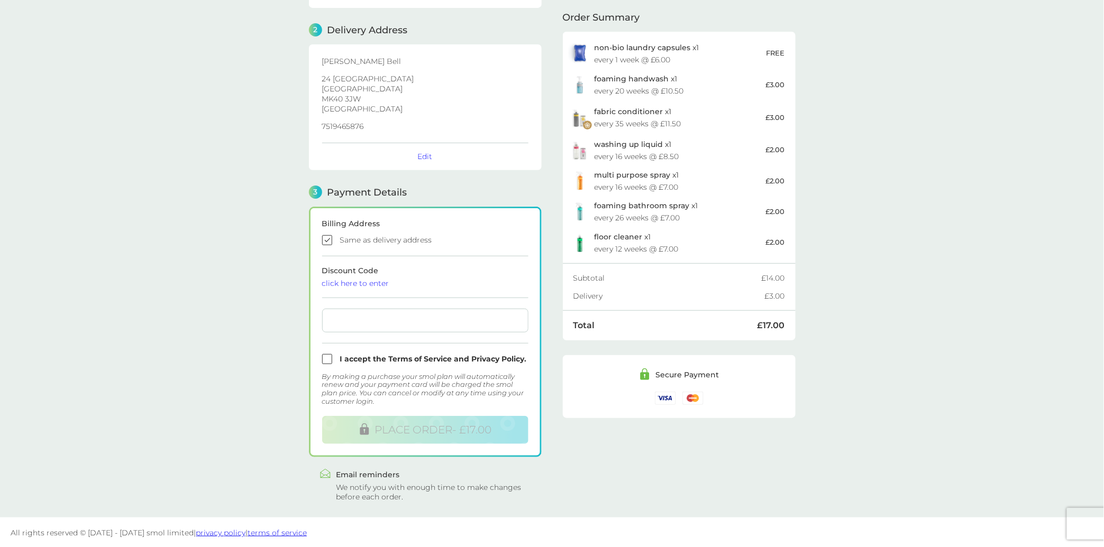
click at [325, 236] on input "checkbox" at bounding box center [425, 240] width 206 height 10
checkbox input "false"
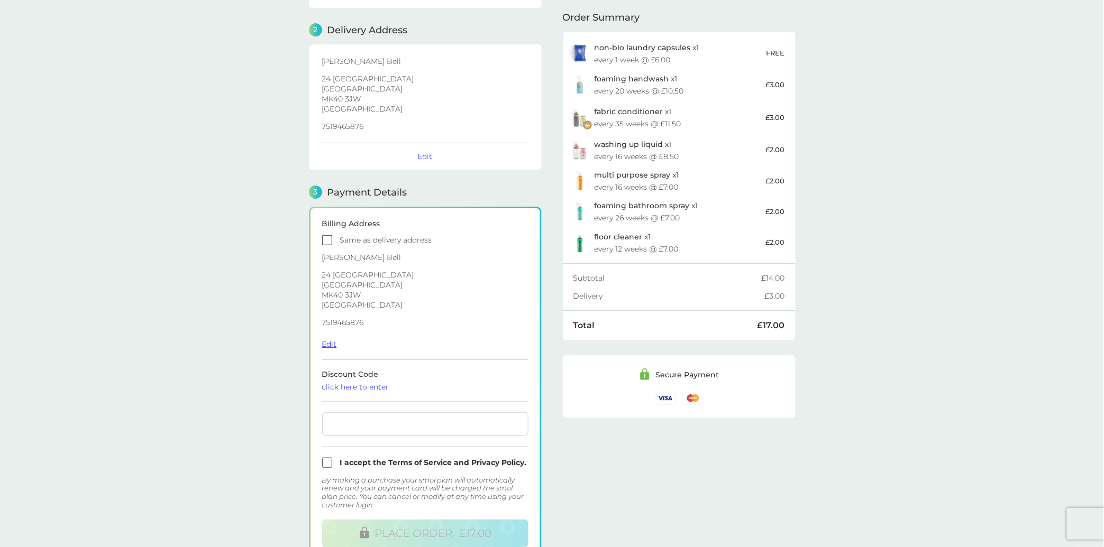
click at [331, 345] on button "Edit" at bounding box center [329, 345] width 15 height 10
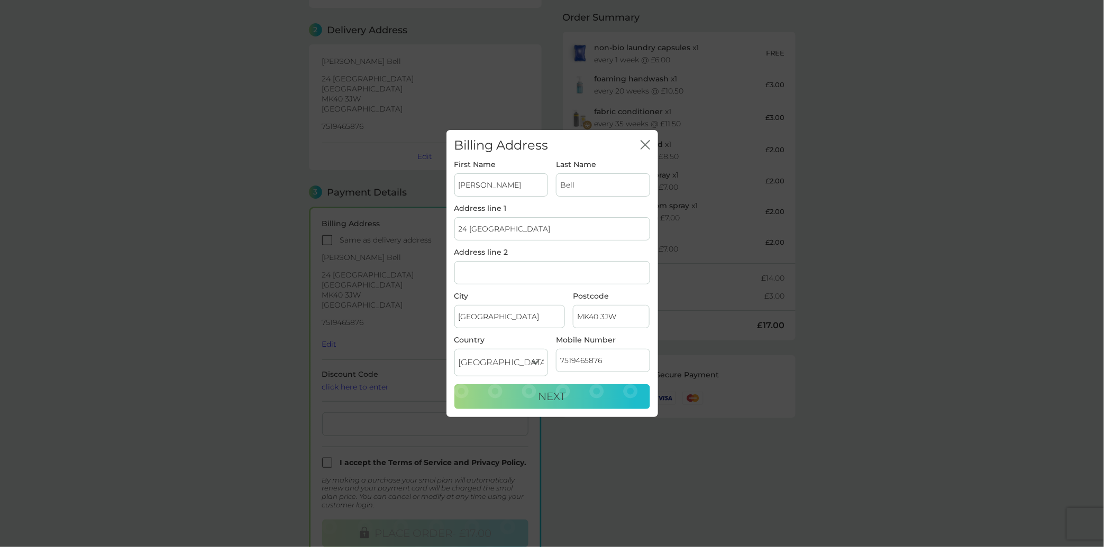
drag, startPoint x: 519, startPoint y: 185, endPoint x: 452, endPoint y: 201, distance: 68.5
click at [452, 201] on div "First Name [PERSON_NAME]" at bounding box center [501, 183] width 102 height 44
type input "[PERSON_NAME]"
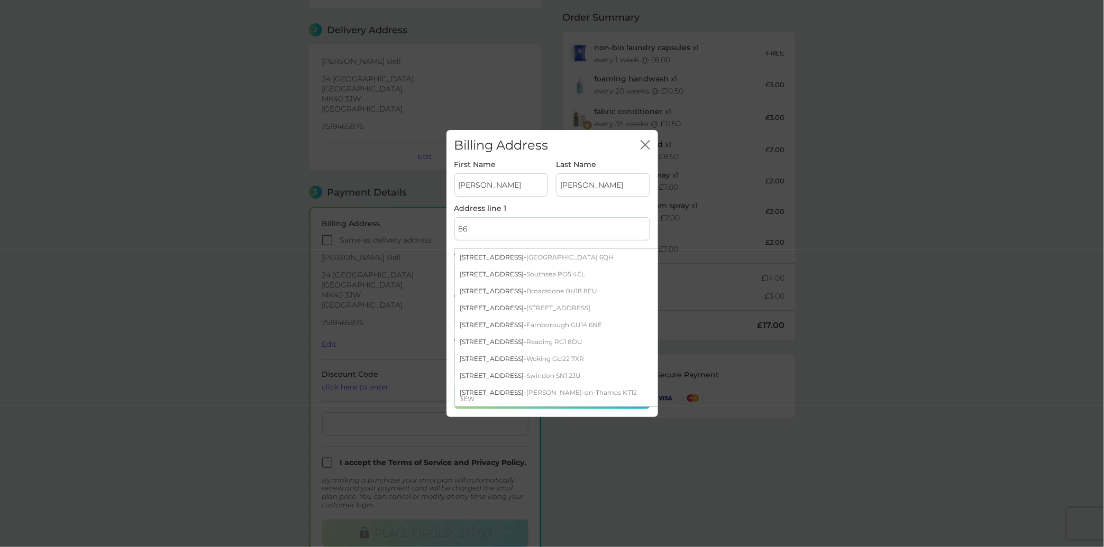
type input "8"
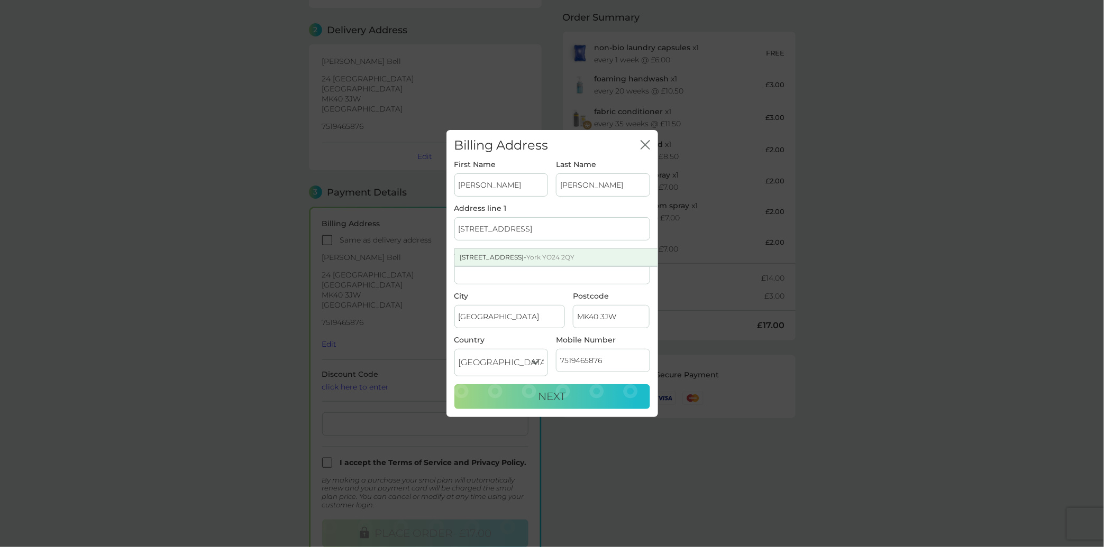
click at [485, 263] on div "86 Moor Lane - York YO24 2QY" at bounding box center [556, 257] width 203 height 17
type input "[STREET_ADDRESS]"
type input "[GEOGRAPHIC_DATA]"
type input "YO24 2QY"
click at [613, 387] on button "Next" at bounding box center [552, 397] width 196 height 25
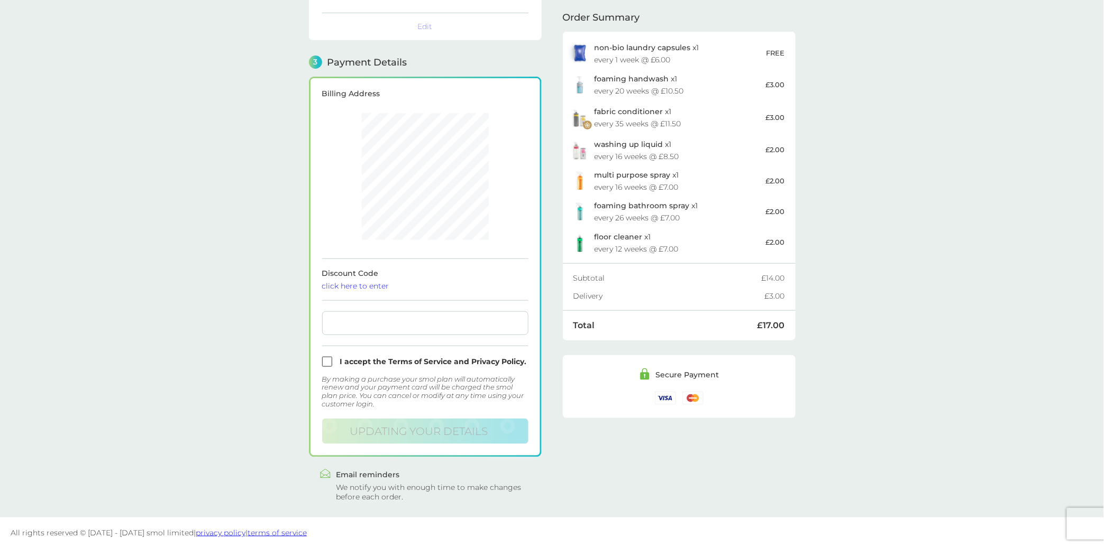
scroll to position [225, 0]
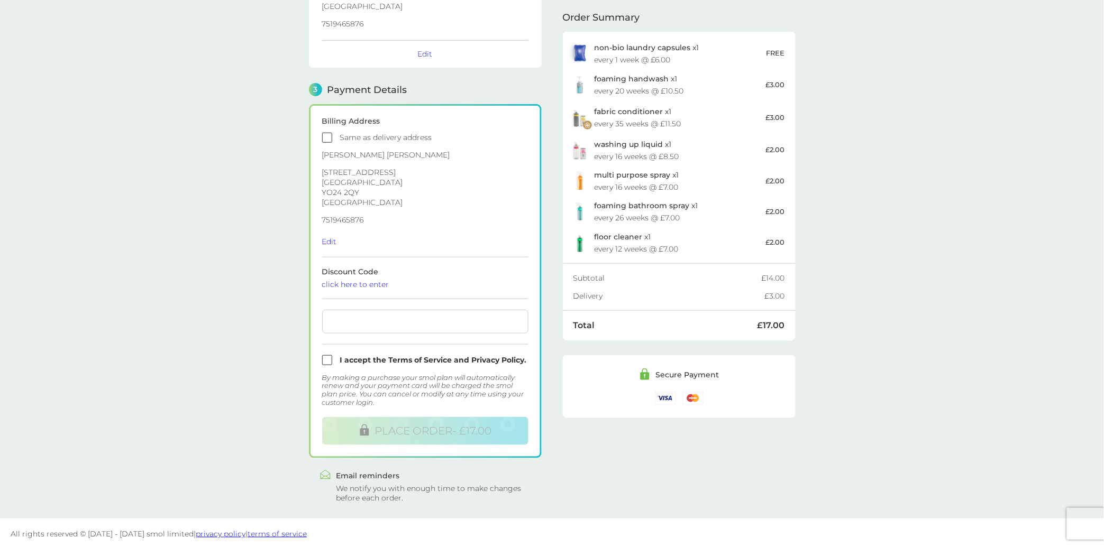
click at [327, 355] on input "checkbox" at bounding box center [425, 360] width 206 height 10
checkbox input "true"
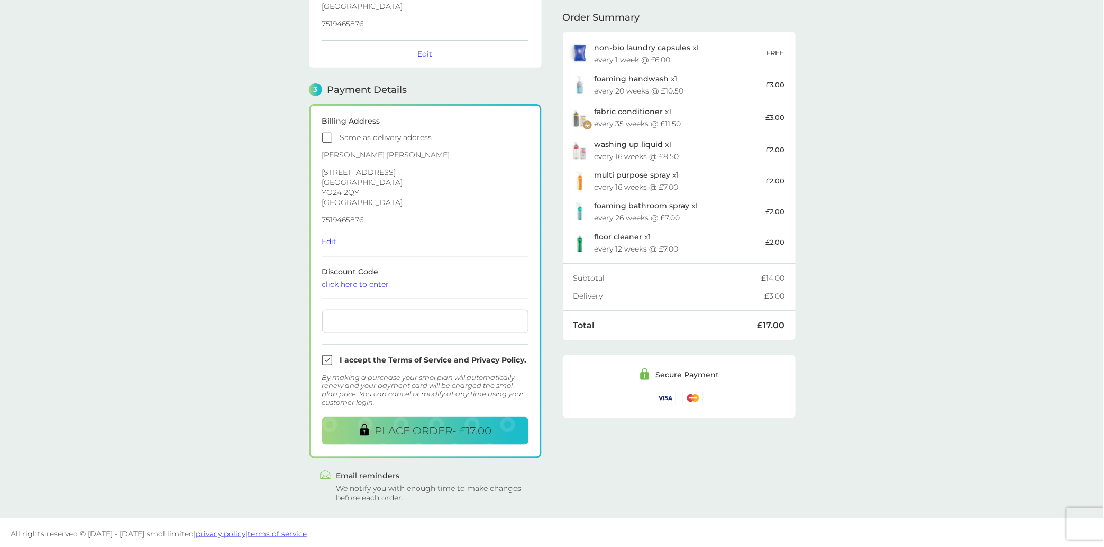
drag, startPoint x: 244, startPoint y: 330, endPoint x: 258, endPoint y: 333, distance: 14.1
click at [249, 331] on main "1 Create an account amybell@gmail.com Edit 2 Delivery Address Amy Bell 24 The G…" at bounding box center [552, 164] width 1104 height 710
click at [346, 427] on button "PLACE ORDER - £17.00" at bounding box center [425, 431] width 206 height 28
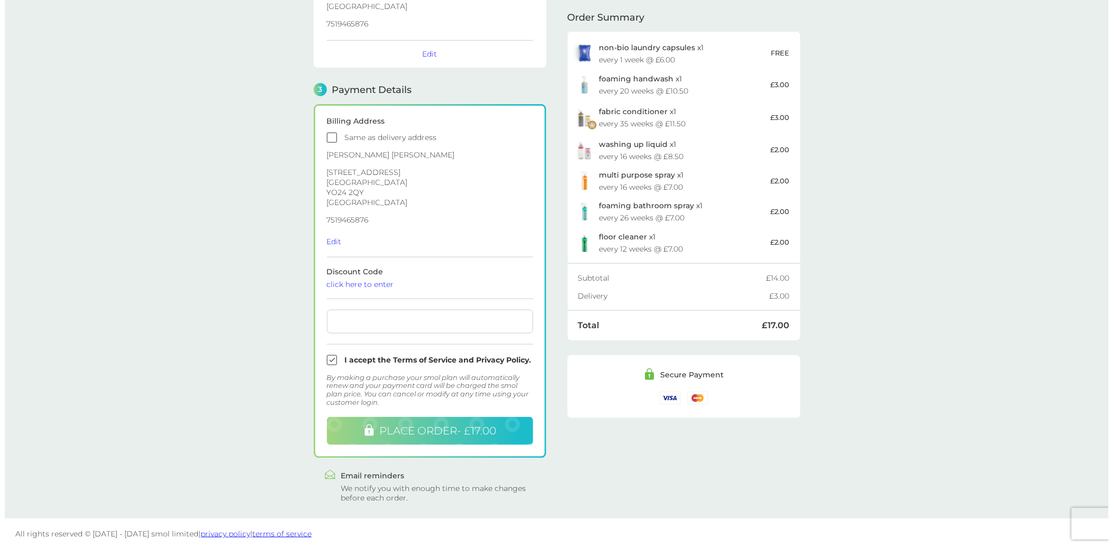
scroll to position [222, 0]
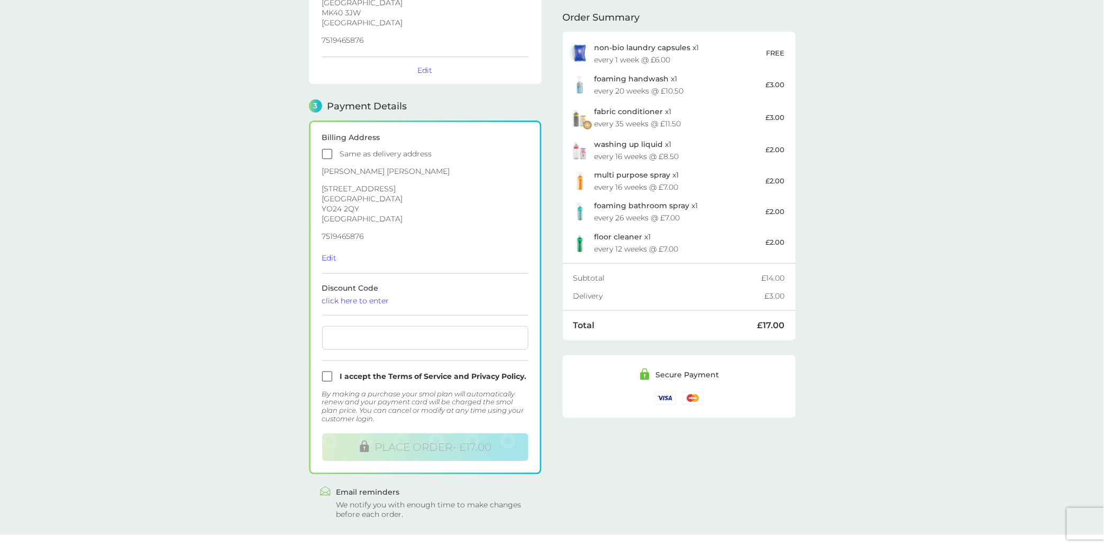
scroll to position [225, 0]
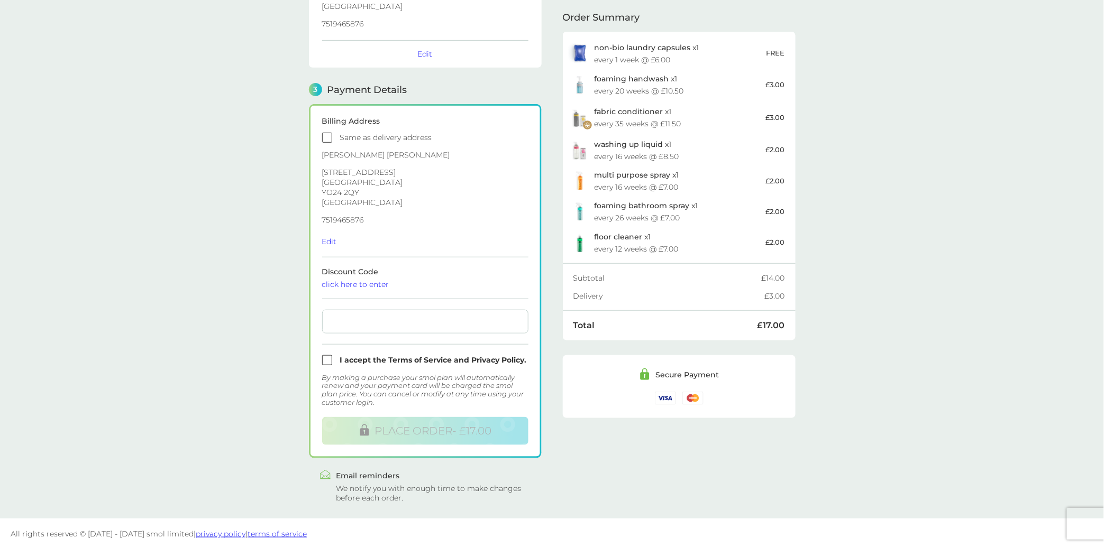
click at [337, 357] on input "checkbox" at bounding box center [425, 360] width 206 height 10
checkbox input "true"
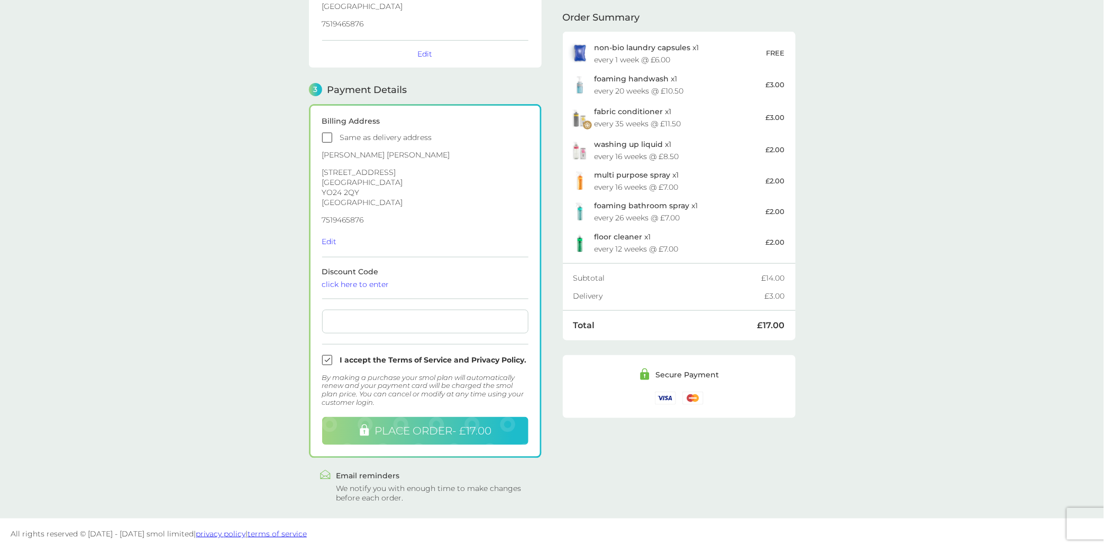
click at [401, 443] on button "PLACE ORDER - £17.00" at bounding box center [425, 431] width 206 height 28
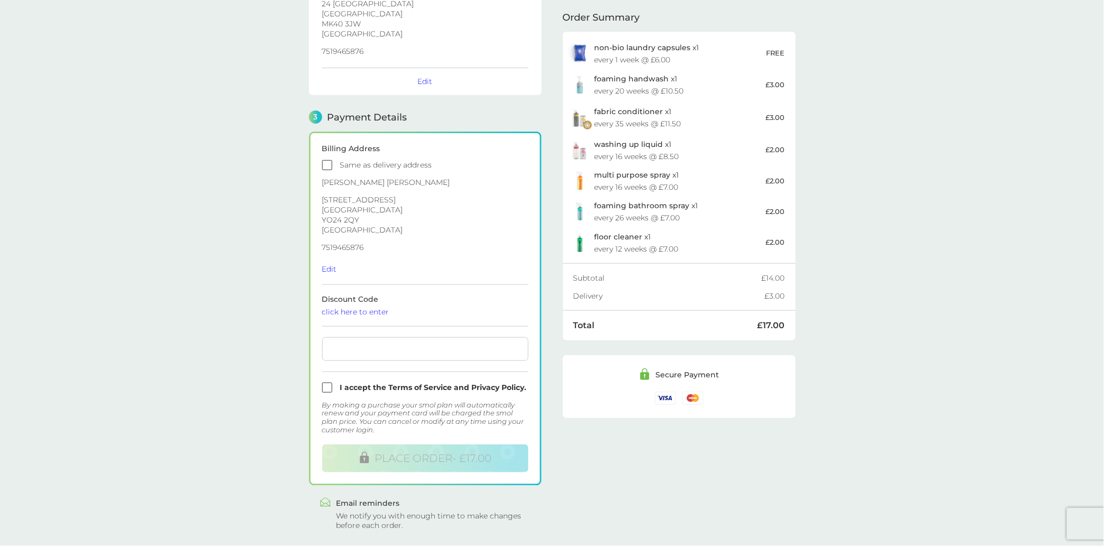
scroll to position [225, 0]
